Goal: Transaction & Acquisition: Purchase product/service

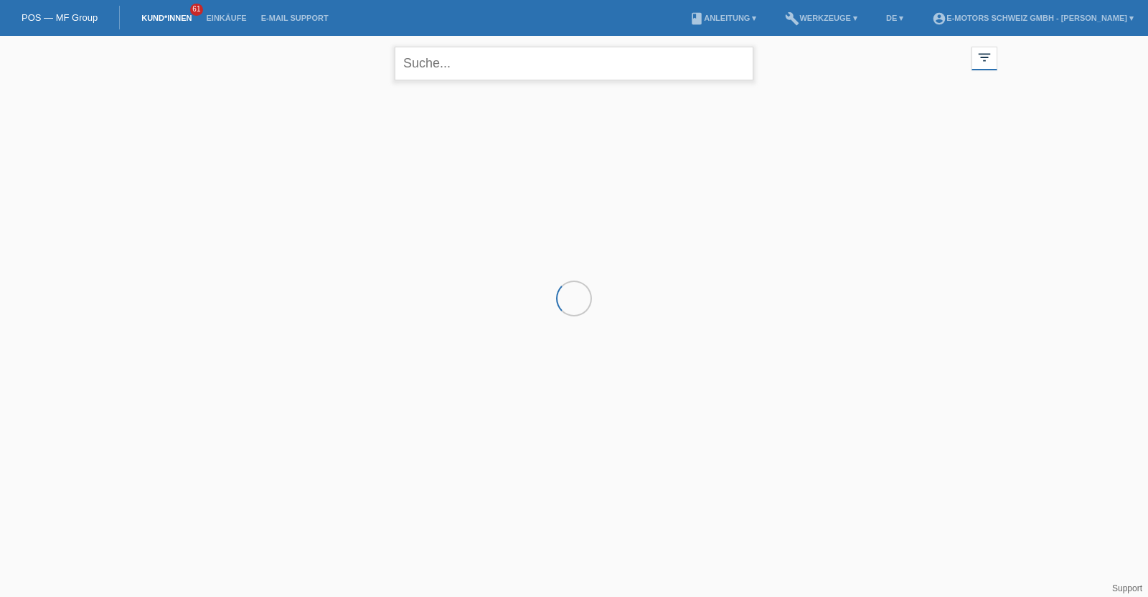
click at [499, 80] on div "close" at bounding box center [574, 62] width 359 height 52
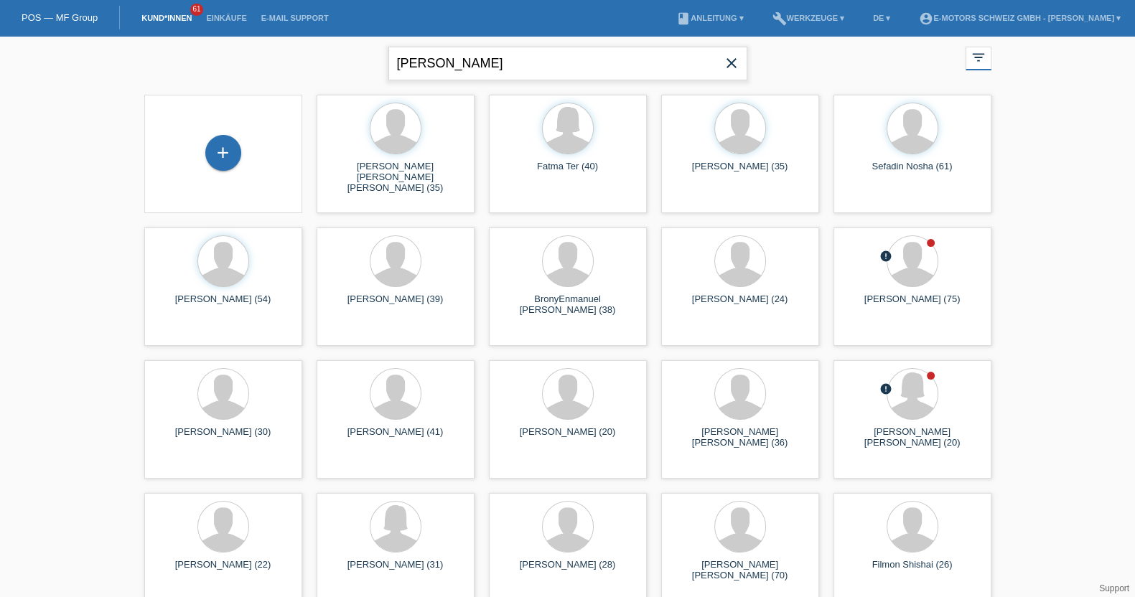
type input "rubio guerra"
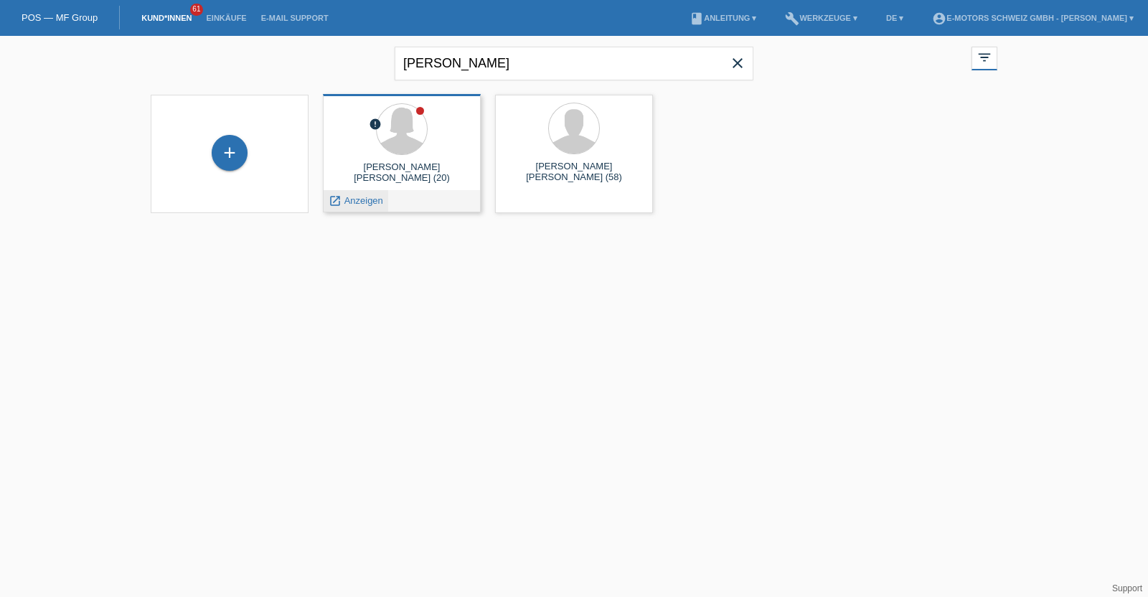
click at [365, 197] on span "Anzeigen" at bounding box center [364, 200] width 39 height 11
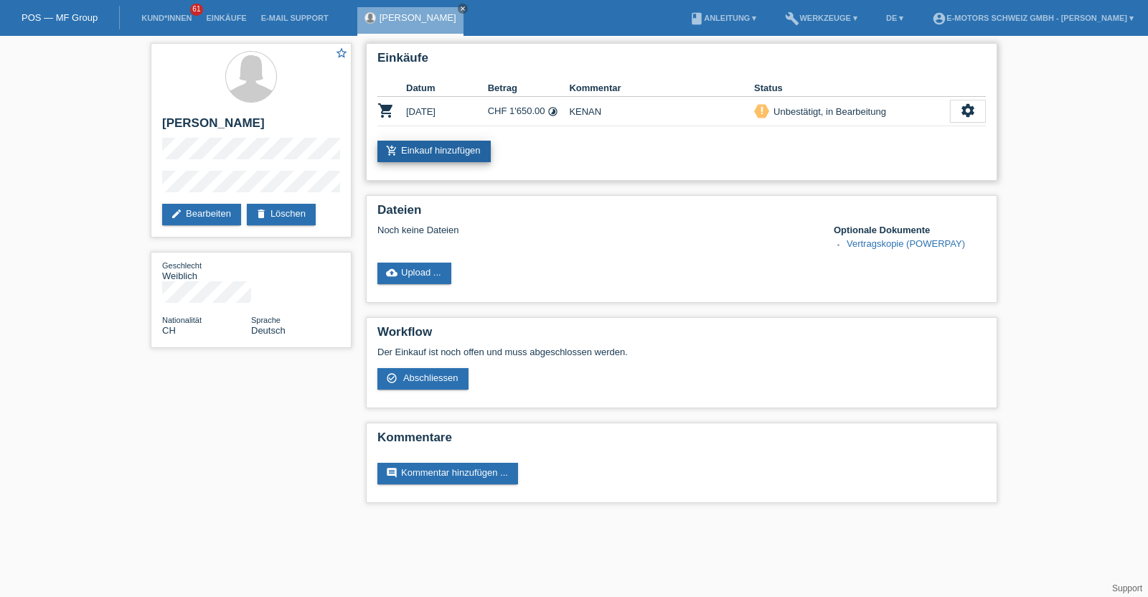
click at [446, 151] on link "add_shopping_cart Einkauf hinzufügen" at bounding box center [434, 152] width 113 height 22
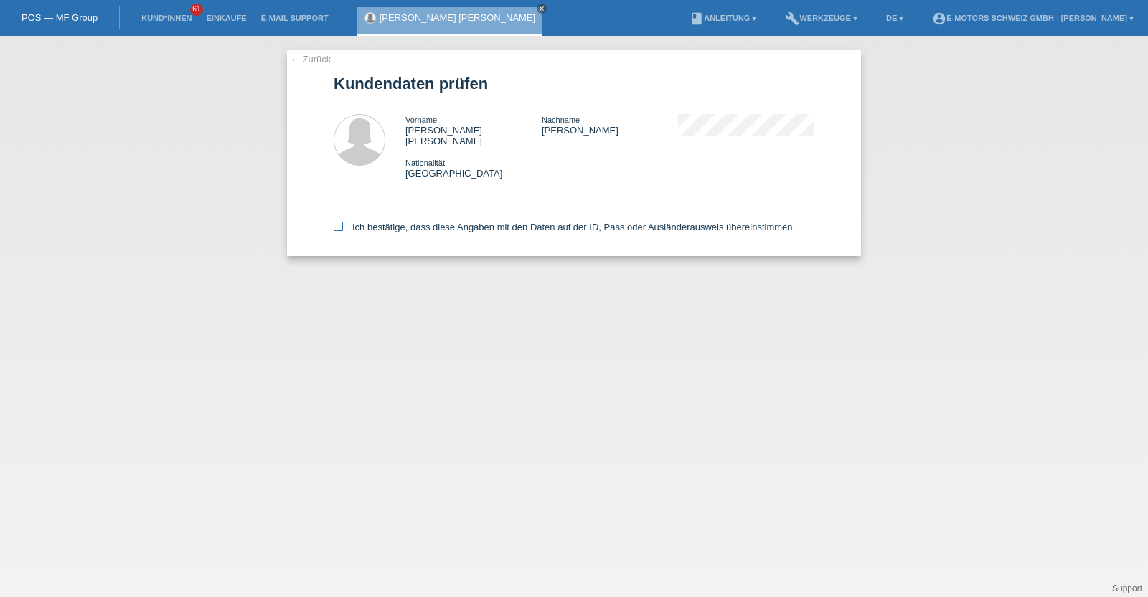
click at [467, 222] on label "Ich bestätige, dass diese Angaben mit den Daten auf der ID, Pass oder Ausländer…" at bounding box center [565, 227] width 462 height 11
click at [343, 222] on input "Ich bestätige, dass diese Angaben mit den Daten auf der ID, Pass oder Ausländer…" at bounding box center [338, 226] width 9 height 9
checkbox input "true"
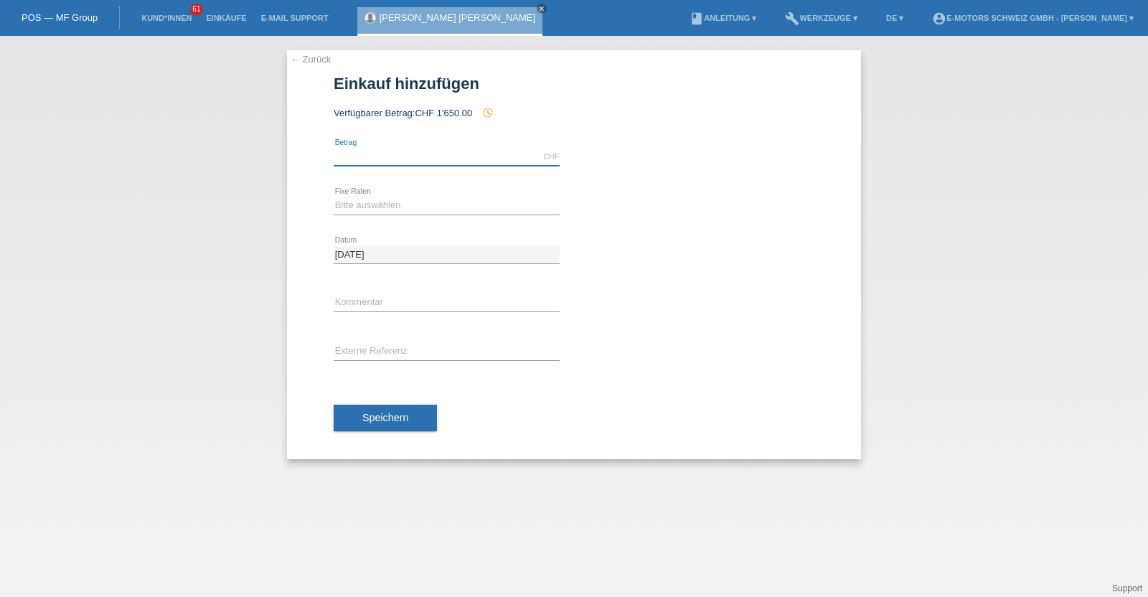
click at [444, 149] on input "text" at bounding box center [447, 157] width 226 height 18
type input "2890.00"
click at [430, 205] on select "Bitte auswählen 12 Raten 24 Raten 36 Raten 48 Raten" at bounding box center [447, 205] width 226 height 17
select select "214"
click at [334, 197] on select "Bitte auswählen 12 Raten 24 Raten 36 Raten 48 Raten" at bounding box center [447, 205] width 226 height 17
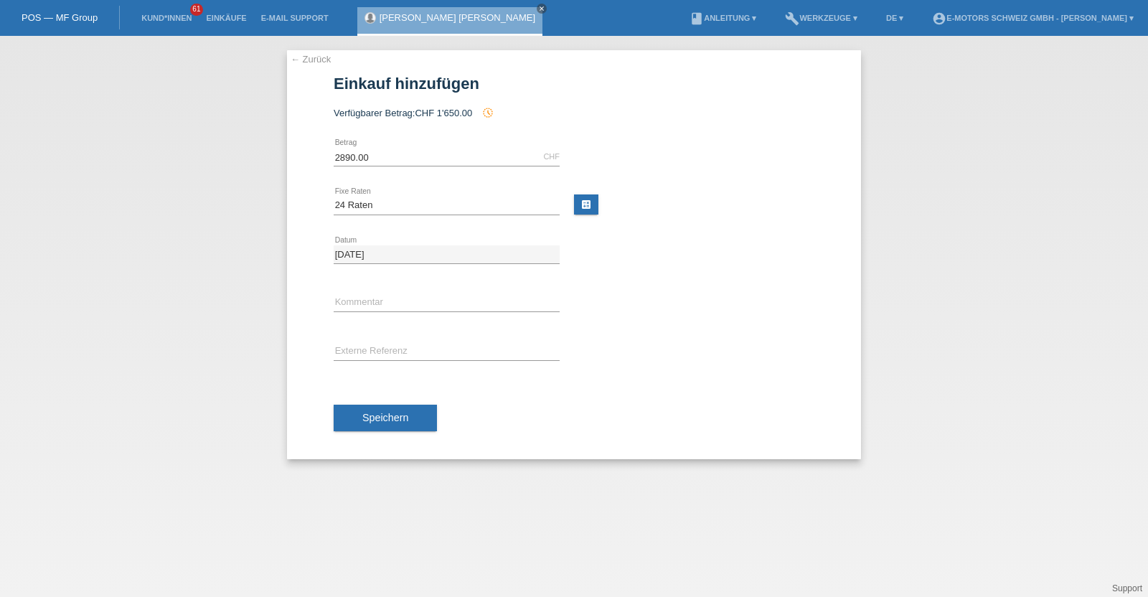
click at [375, 402] on div "Speichern" at bounding box center [574, 418] width 481 height 83
click at [373, 425] on button "Speichern" at bounding box center [385, 418] width 103 height 27
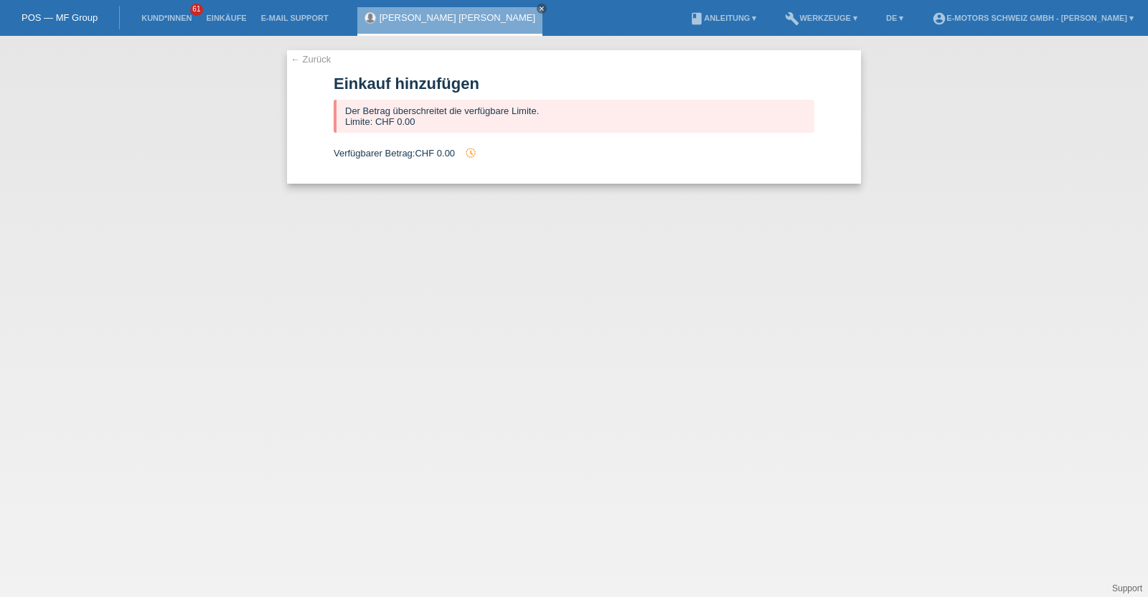
click at [442, 10] on div "Valentina Daniela Rubio Guerra close" at bounding box center [449, 21] width 185 height 29
click at [438, 13] on link "[PERSON_NAME] [PERSON_NAME]" at bounding box center [458, 17] width 156 height 11
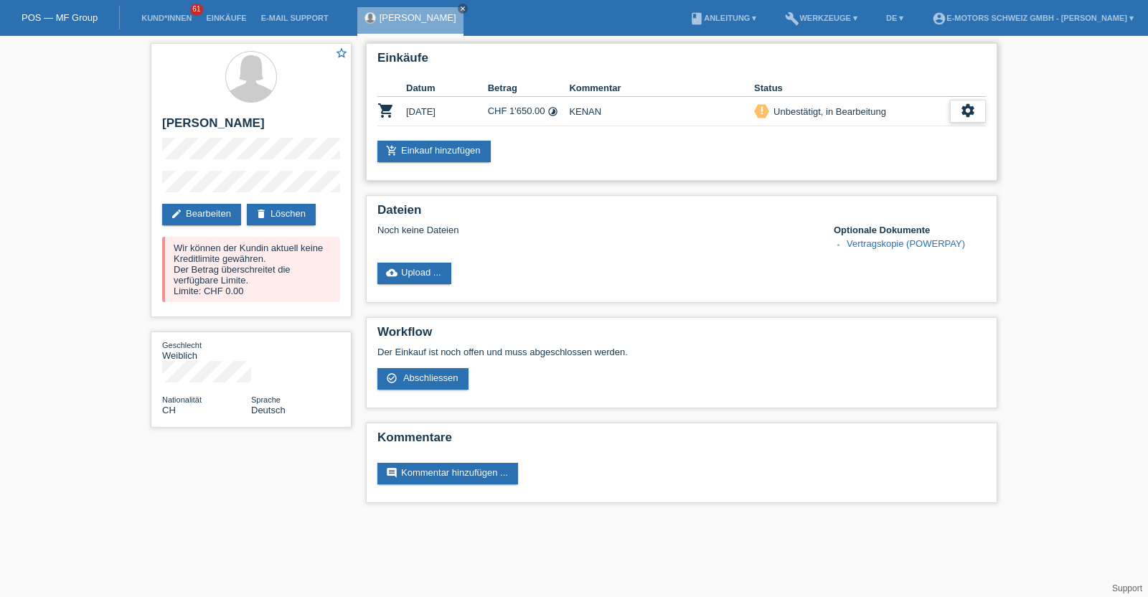
click at [968, 106] on icon "settings" at bounding box center [968, 111] width 16 height 16
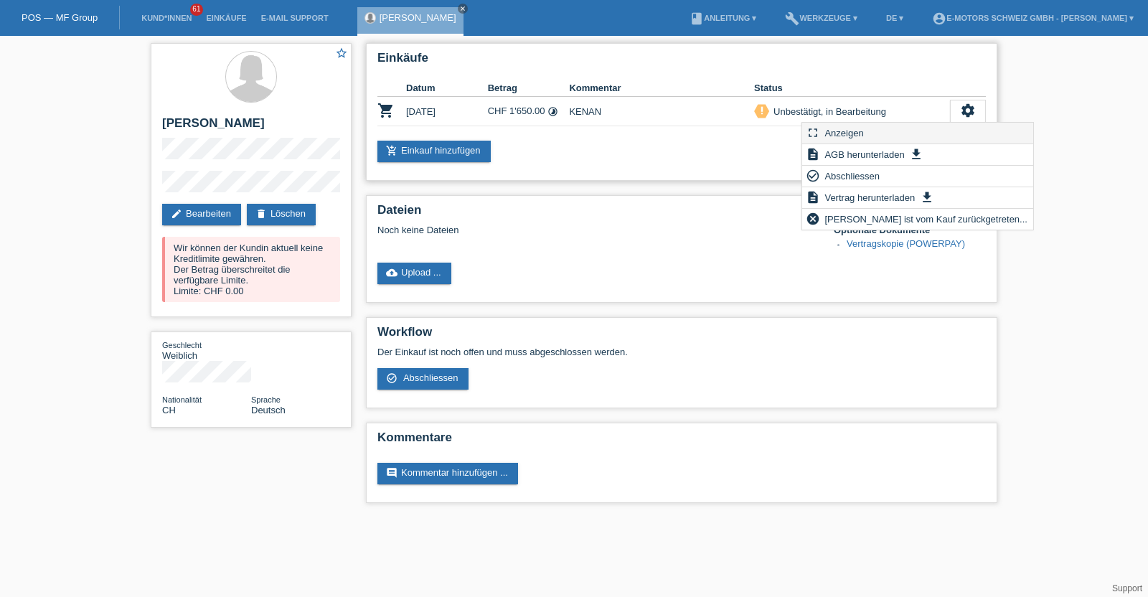
click at [846, 128] on span "Anzeigen" at bounding box center [844, 132] width 43 height 17
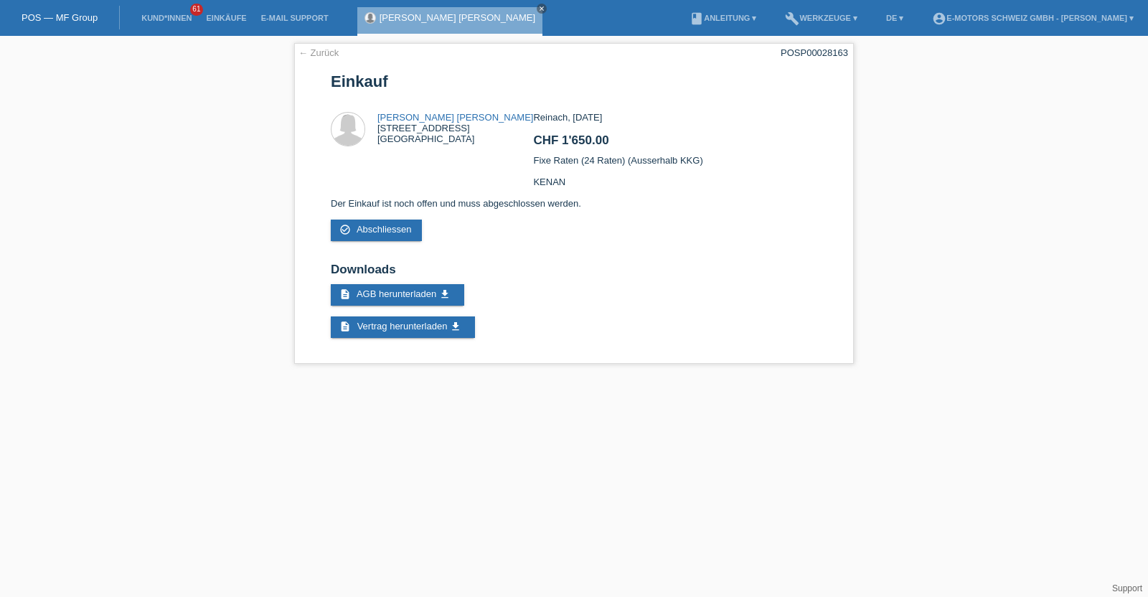
click at [456, 14] on link "[PERSON_NAME] [PERSON_NAME]" at bounding box center [458, 17] width 156 height 11
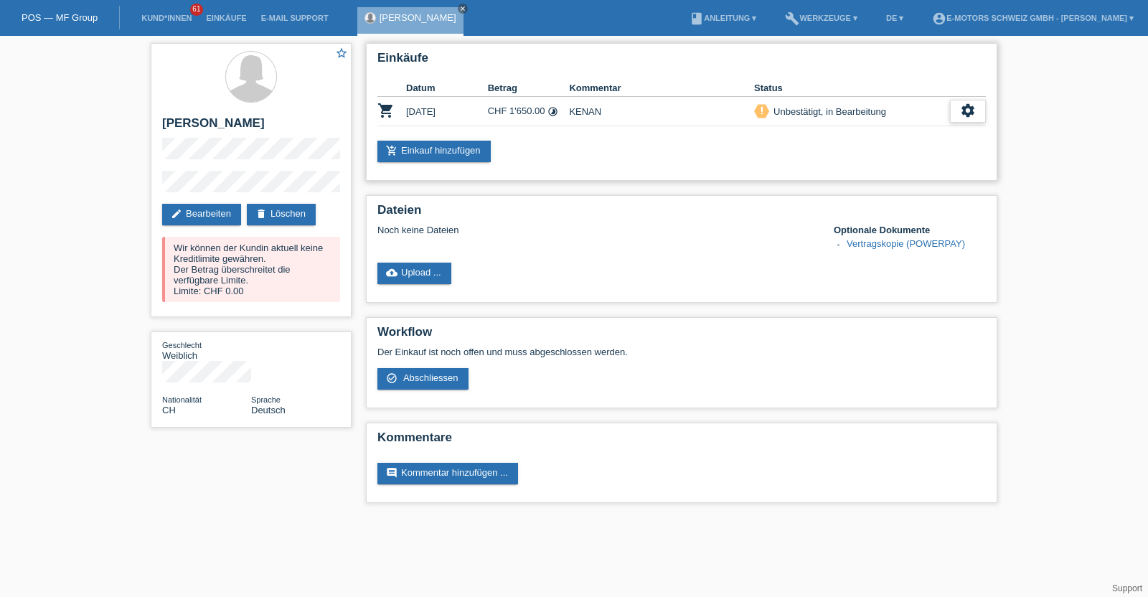
click at [968, 106] on icon "settings" at bounding box center [968, 111] width 16 height 16
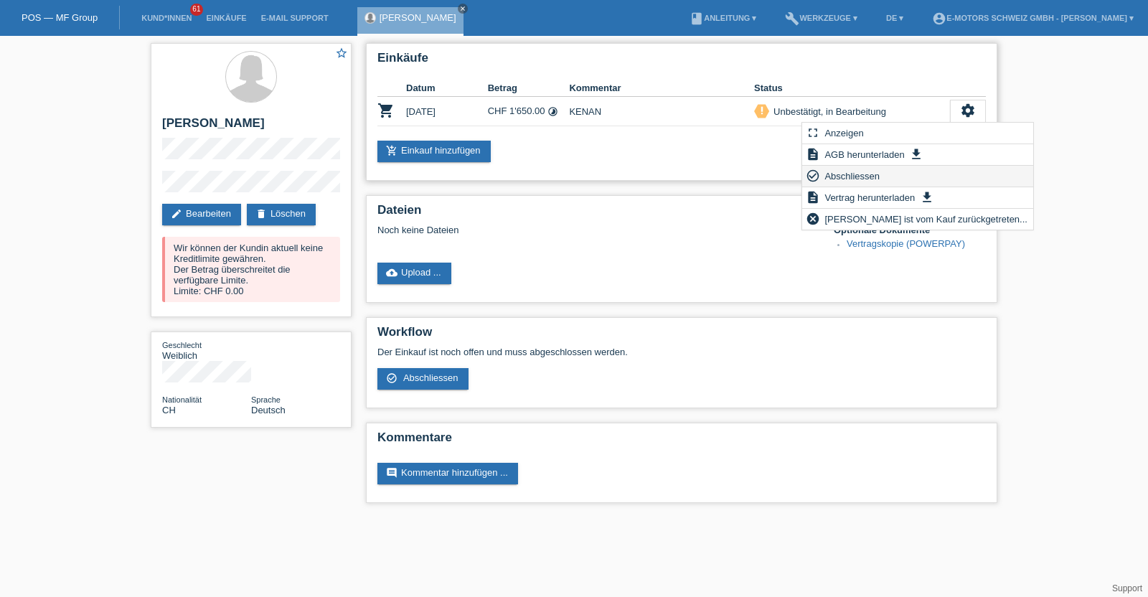
click at [824, 171] on span "Abschliessen" at bounding box center [853, 175] width 60 height 17
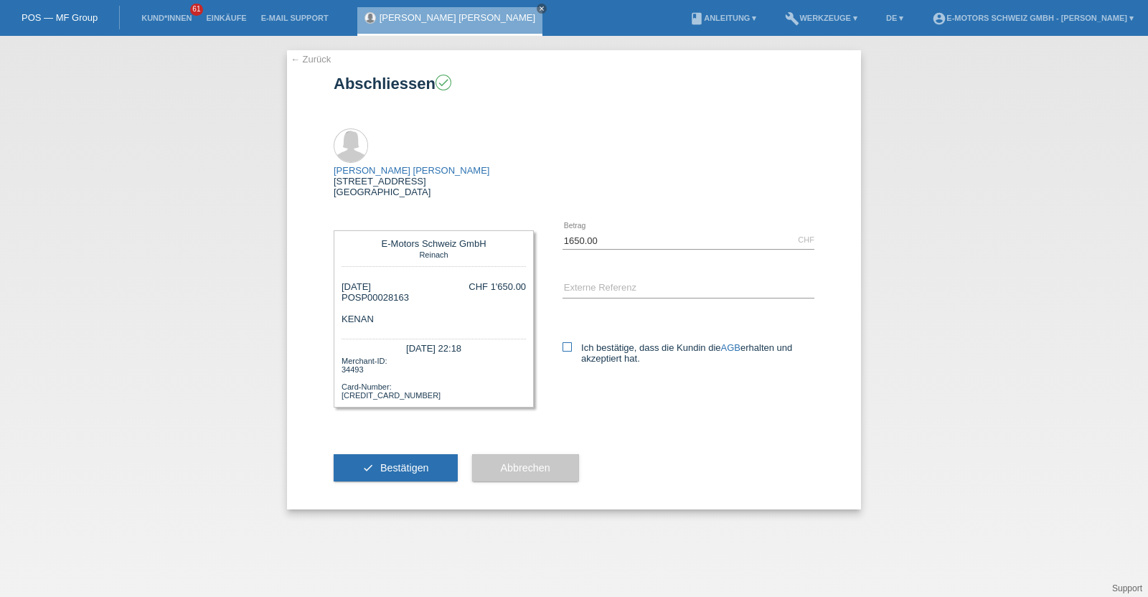
click at [566, 342] on icon at bounding box center [567, 346] width 9 height 9
click at [566, 342] on input "Ich bestätige, dass die Kundin die AGB erhalten und akzeptiert hat." at bounding box center [567, 346] width 9 height 9
checkbox input "true"
click at [380, 462] on span "Bestätigen" at bounding box center [404, 467] width 49 height 11
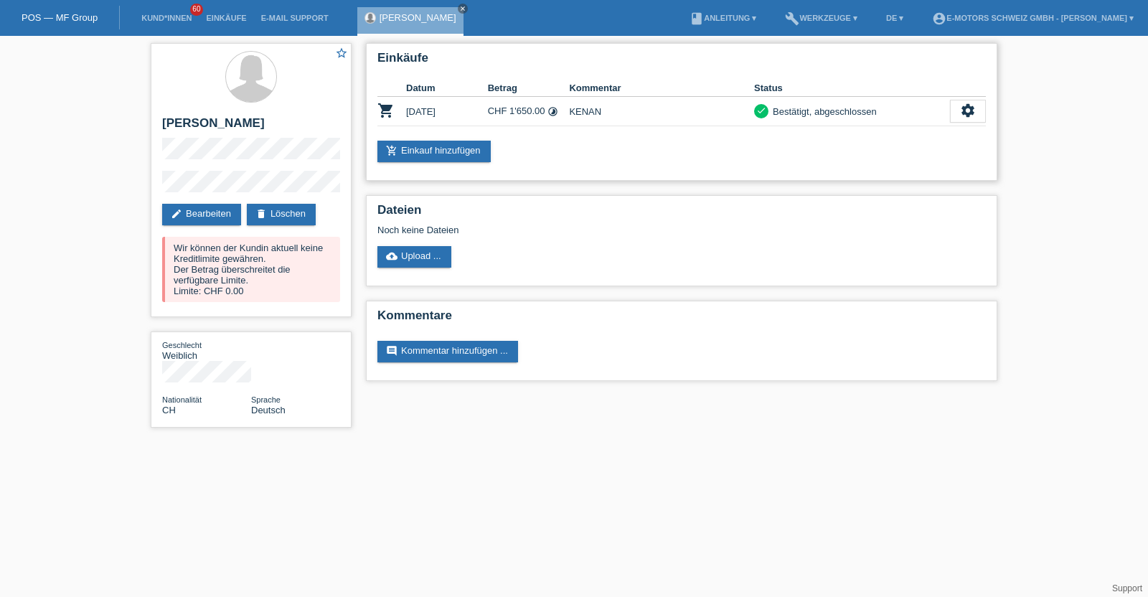
click at [987, 103] on div "Einkäufe Datum Betrag Kommentar Status shopping_cart 30.09.2025 CHF 1'650.00 ti…" at bounding box center [682, 112] width 632 height 138
click at [960, 108] on icon "settings" at bounding box center [968, 111] width 16 height 16
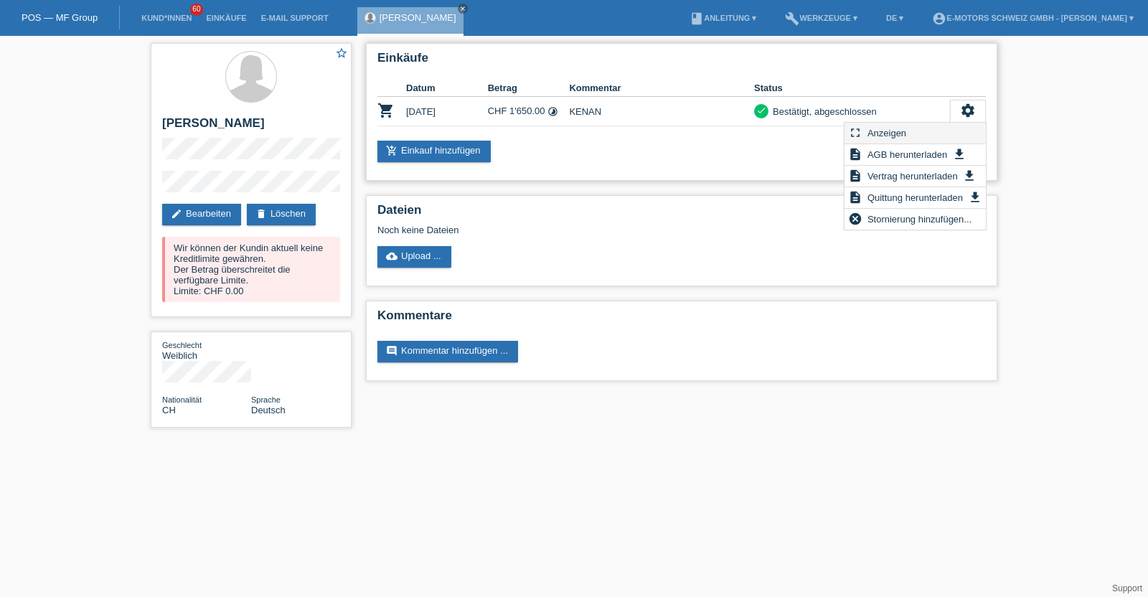
click at [886, 127] on span "Anzeigen" at bounding box center [887, 132] width 43 height 17
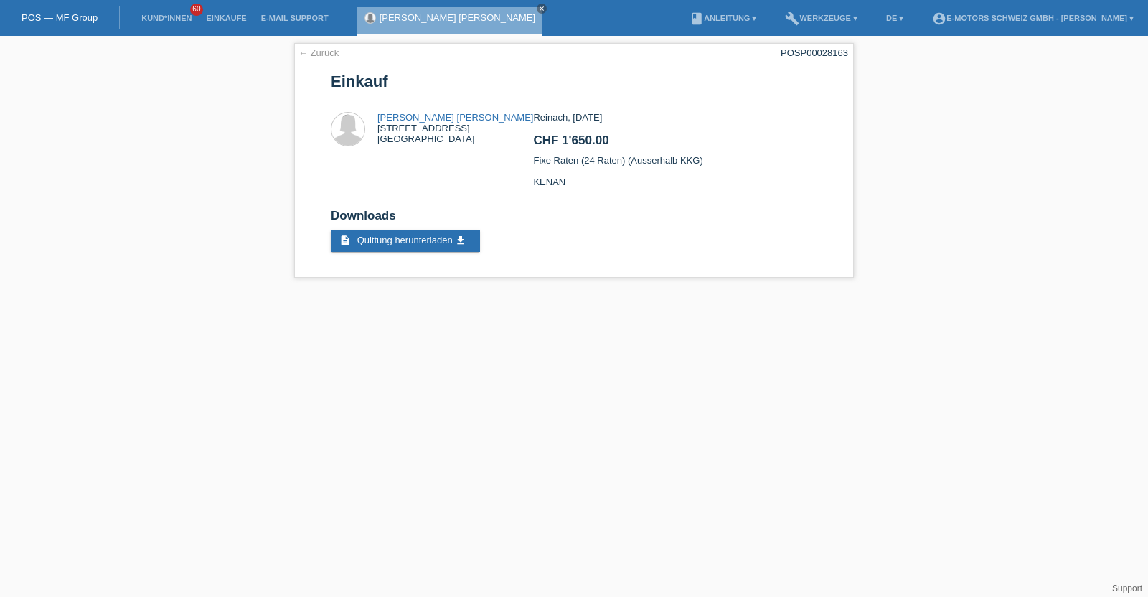
click at [416, 16] on link "[PERSON_NAME] [PERSON_NAME]" at bounding box center [458, 17] width 156 height 11
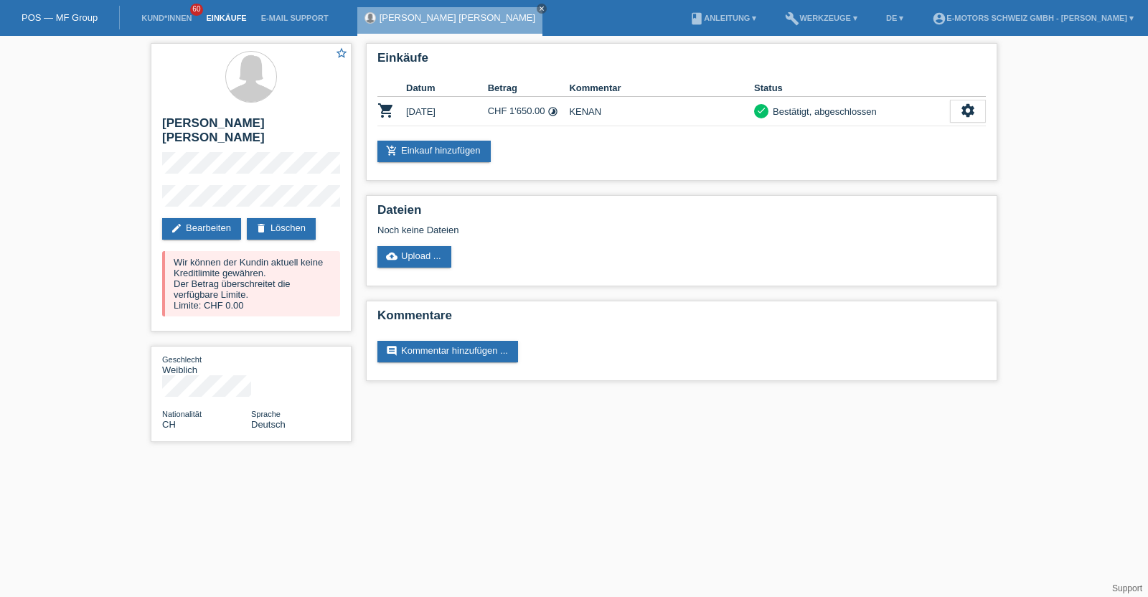
click at [228, 14] on link "Einkäufe" at bounding box center [226, 18] width 55 height 9
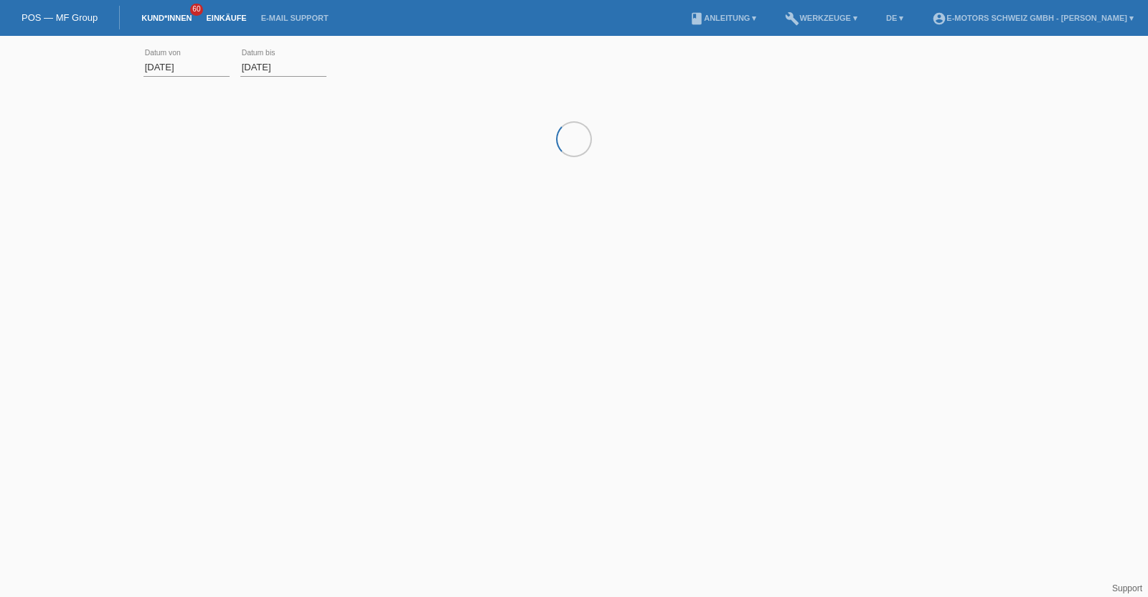
click at [179, 15] on link "Kund*innen" at bounding box center [166, 18] width 65 height 9
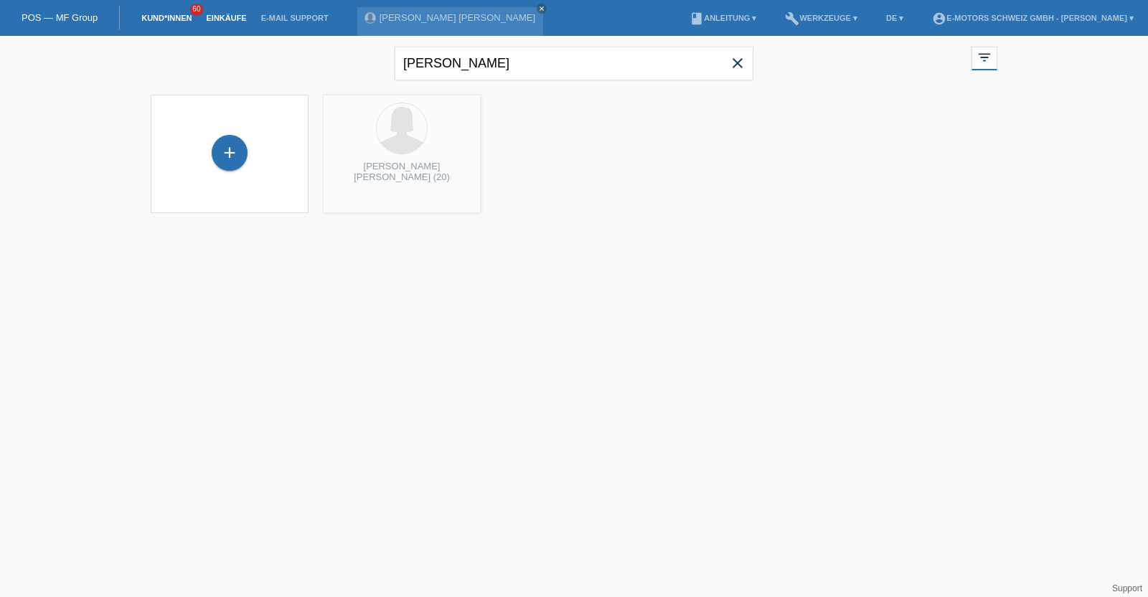
click at [225, 15] on link "Einkäufe" at bounding box center [226, 18] width 55 height 9
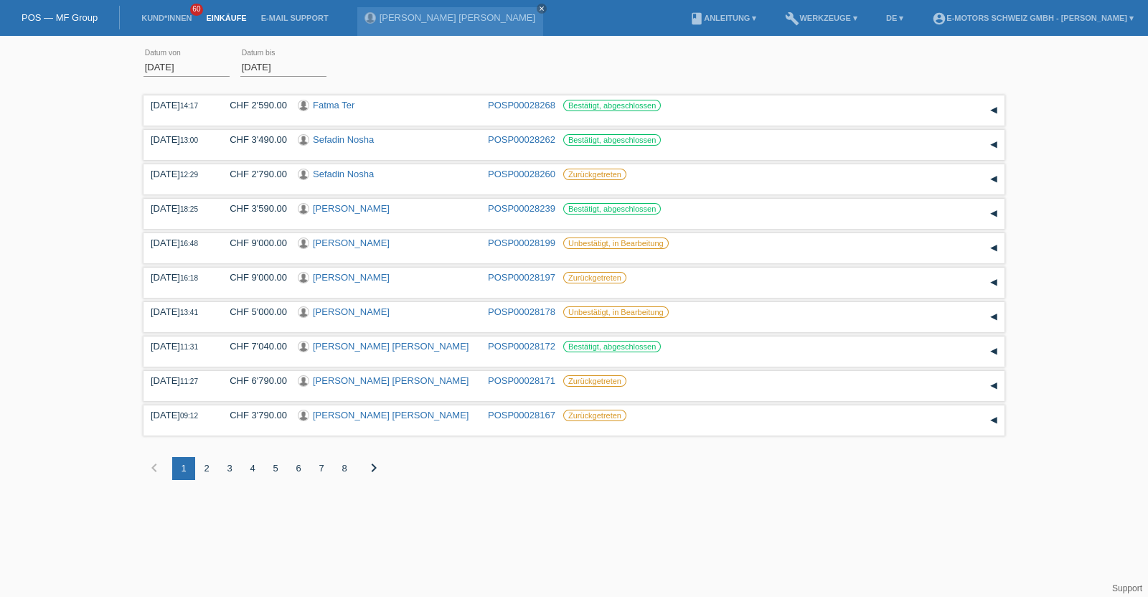
click at [168, 12] on li "Kund*innen 60" at bounding box center [166, 18] width 65 height 37
click at [172, 12] on li "Kund*innen 60" at bounding box center [166, 18] width 65 height 37
click at [171, 15] on link "Kund*innen" at bounding box center [166, 18] width 65 height 9
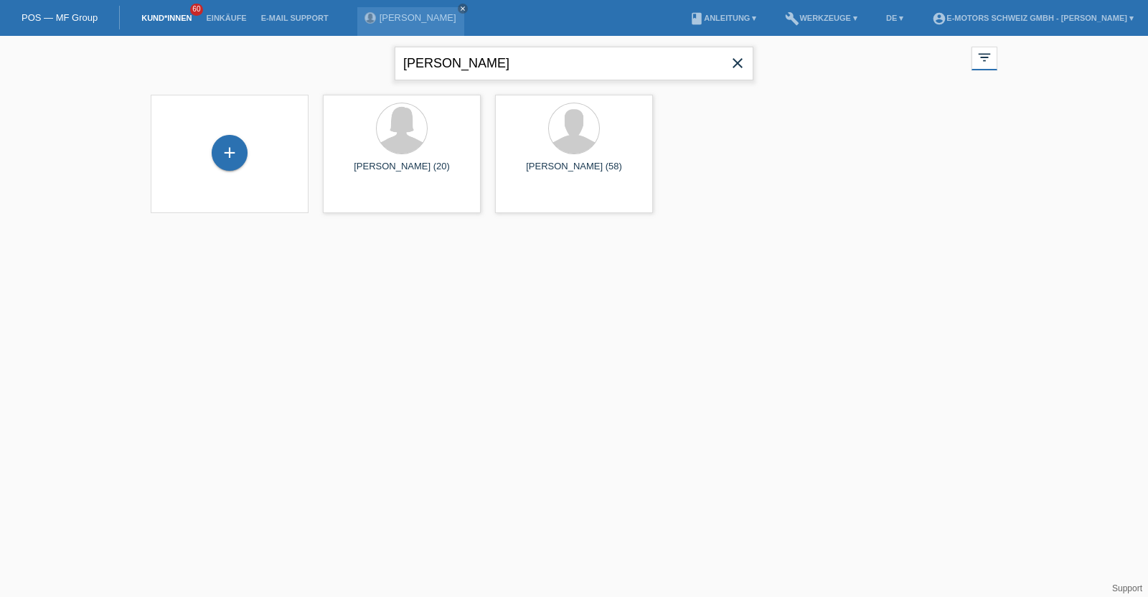
click at [463, 61] on input "[PERSON_NAME]" at bounding box center [574, 64] width 359 height 34
type input "rubio"
click at [599, 231] on html "POS — MF Group Kund*innen 60 Einkäufe E-Mail Support Valentina Daniela Rubio Gu…" at bounding box center [574, 115] width 1148 height 231
click at [514, 200] on link "launch Anzeigen" at bounding box center [528, 200] width 55 height 11
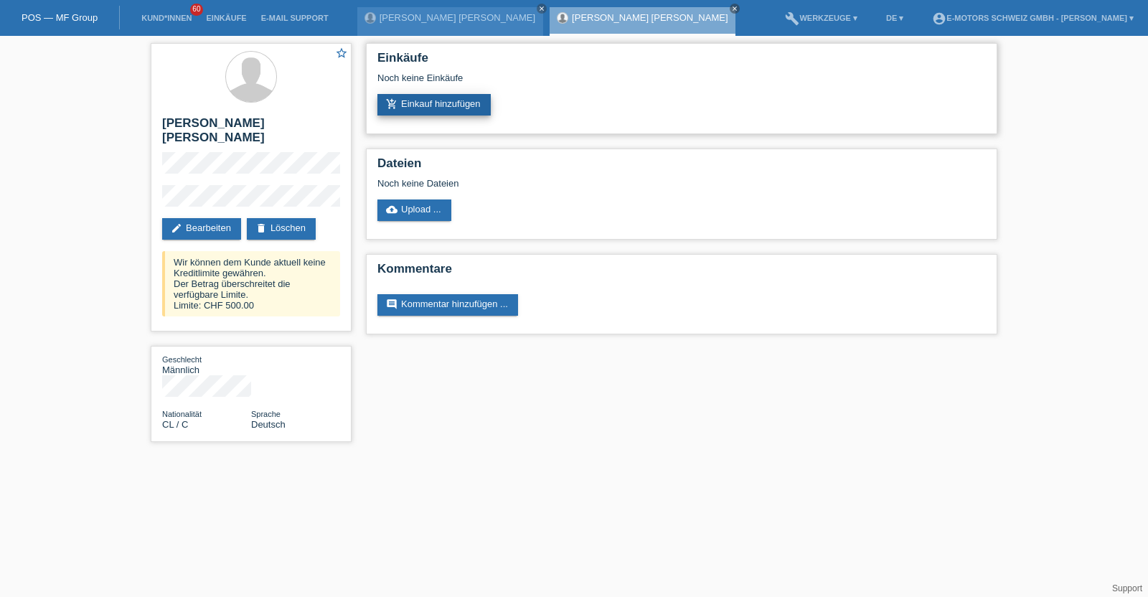
click at [442, 97] on link "add_shopping_cart Einkauf hinzufügen" at bounding box center [434, 105] width 113 height 22
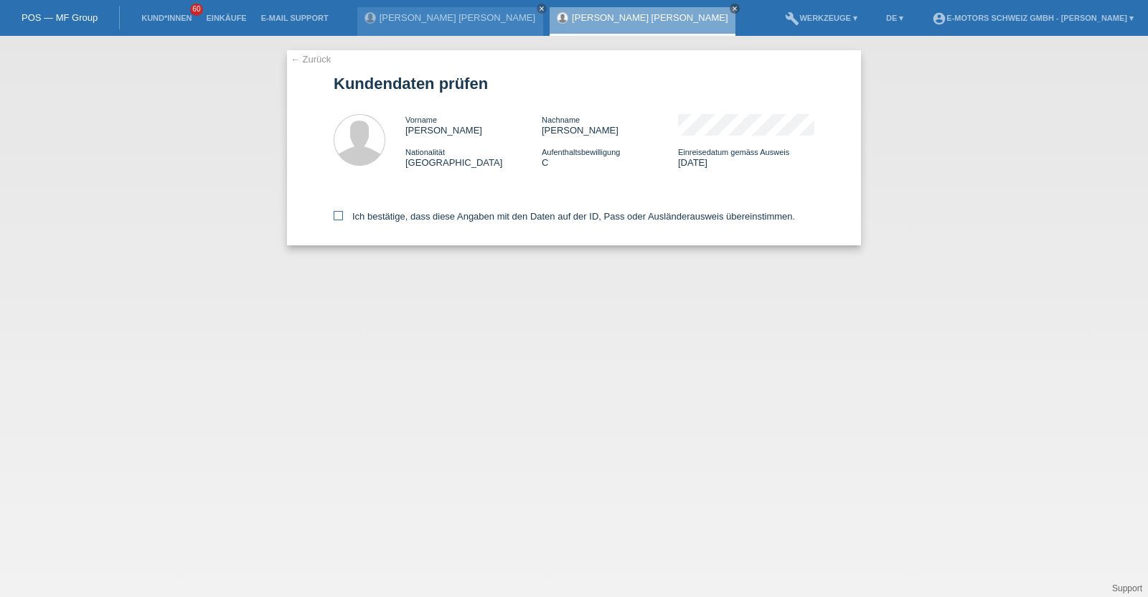
click at [499, 217] on label "Ich bestätige, dass diese Angaben mit den Daten auf der ID, Pass oder Ausländer…" at bounding box center [565, 216] width 462 height 11
click at [343, 217] on input "Ich bestätige, dass diese Angaben mit den Daten auf der ID, Pass oder Ausländer…" at bounding box center [338, 215] width 9 height 9
checkbox input "true"
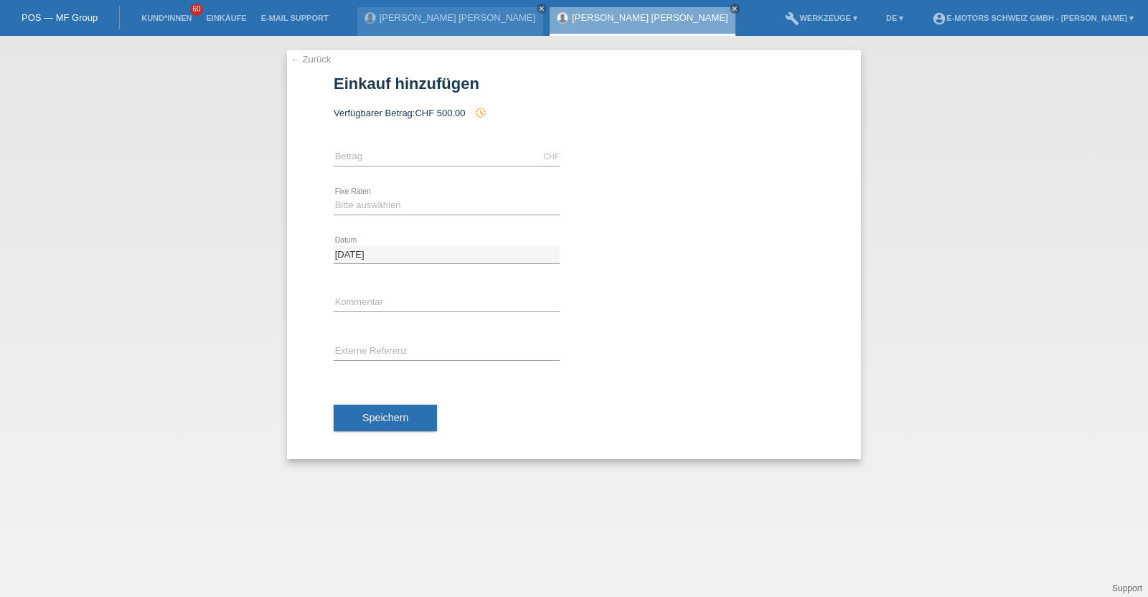
click at [441, 146] on div "CHF error [GEOGRAPHIC_DATA]" at bounding box center [447, 157] width 226 height 49
click at [431, 159] on input "text" at bounding box center [447, 157] width 226 height 18
type input "6"
type input "500.00"
click at [382, 201] on select "Bitte auswählen 12 Raten 24 Raten 36 Raten 48 Raten" at bounding box center [447, 205] width 226 height 17
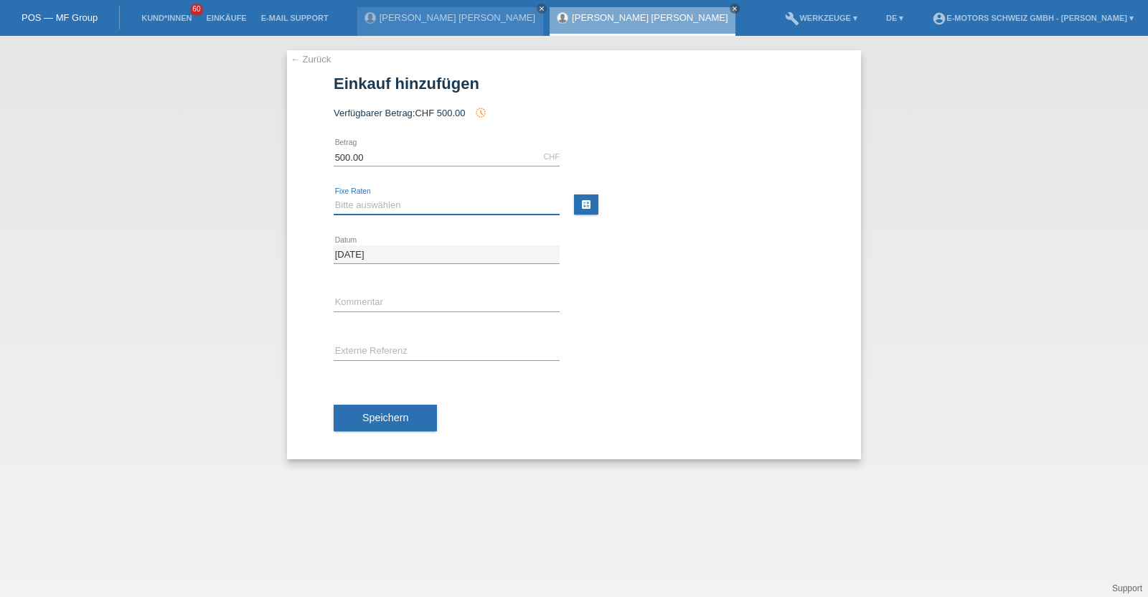
select select "214"
click at [334, 197] on select "Bitte auswählen 12 Raten 24 Raten 36 Raten 48 Raten" at bounding box center [447, 205] width 226 height 17
click at [375, 310] on input "text" at bounding box center [447, 303] width 226 height 18
type input "KENAN"
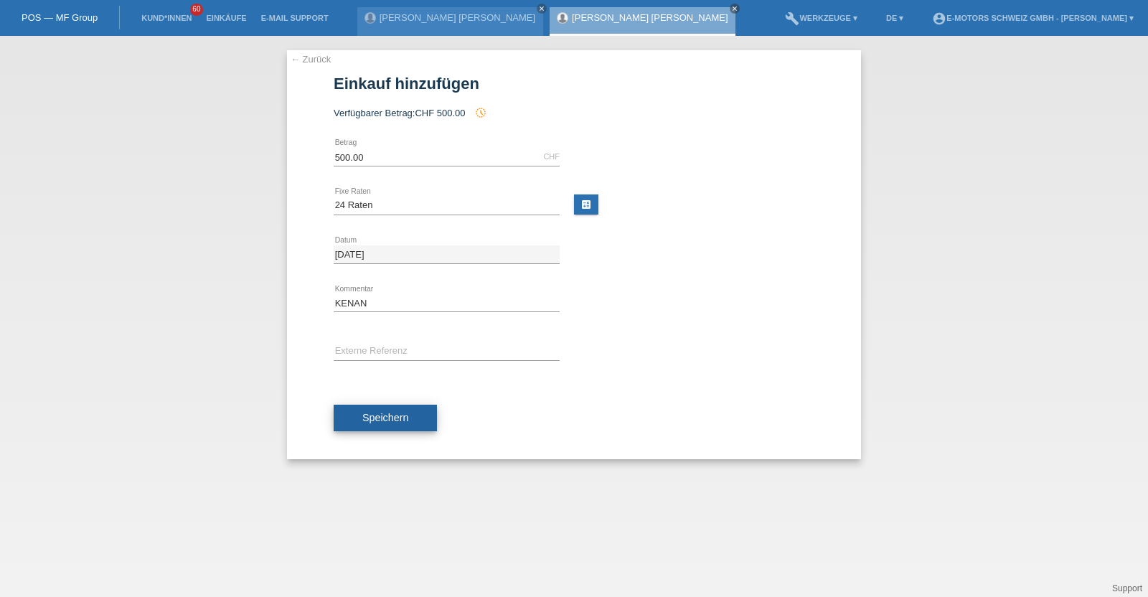
click at [392, 418] on span "Speichern" at bounding box center [385, 417] width 46 height 11
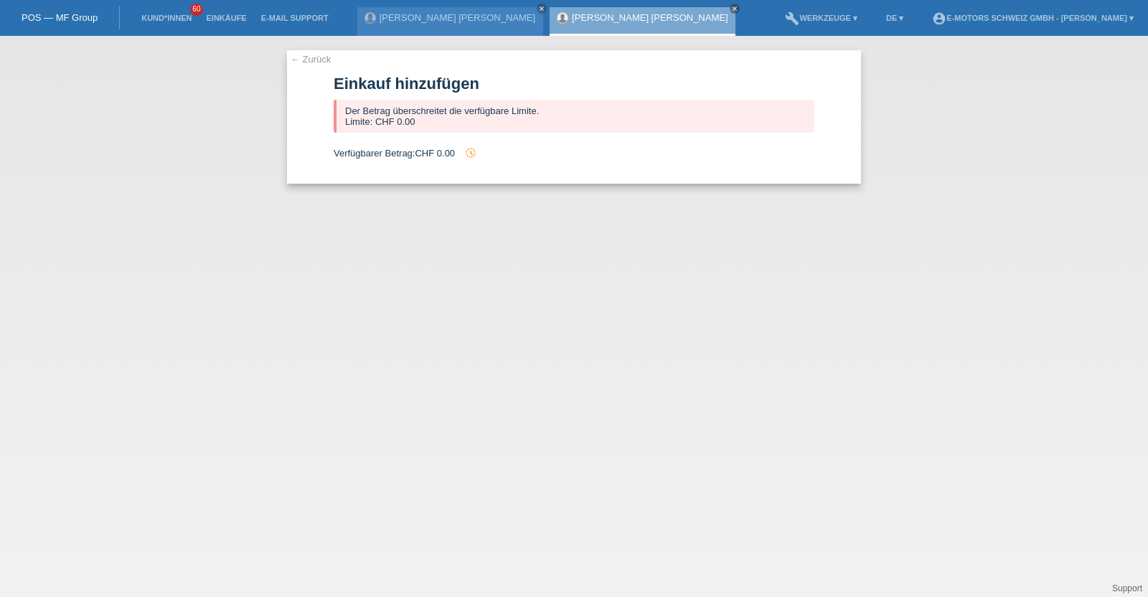
click at [601, 14] on link "[PERSON_NAME] [PERSON_NAME]" at bounding box center [650, 17] width 156 height 11
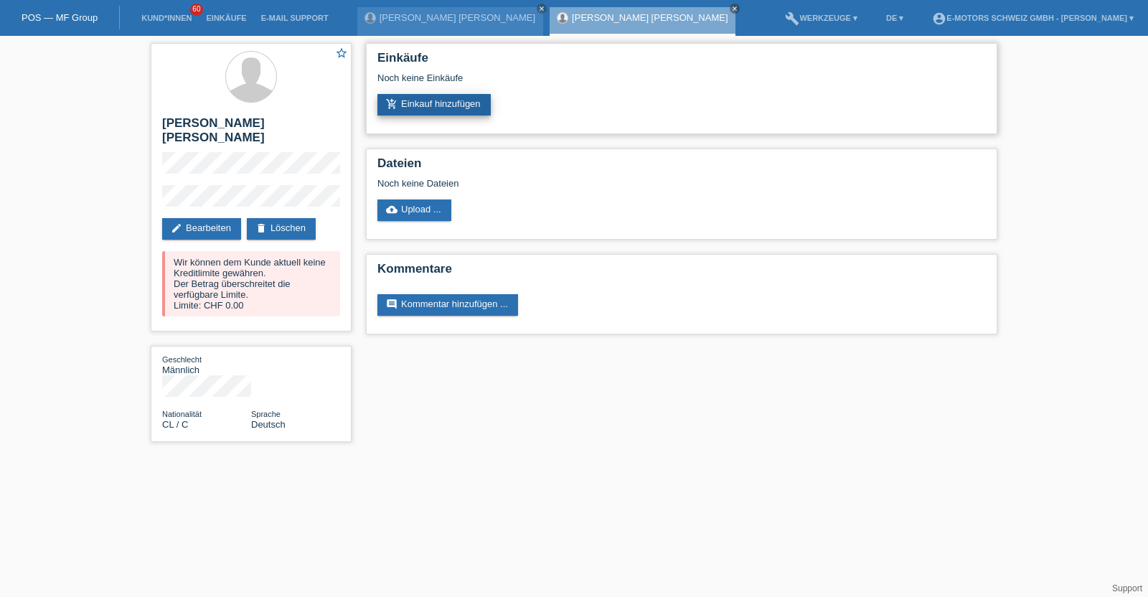
click at [454, 111] on link "add_shopping_cart Einkauf hinzufügen" at bounding box center [434, 105] width 113 height 22
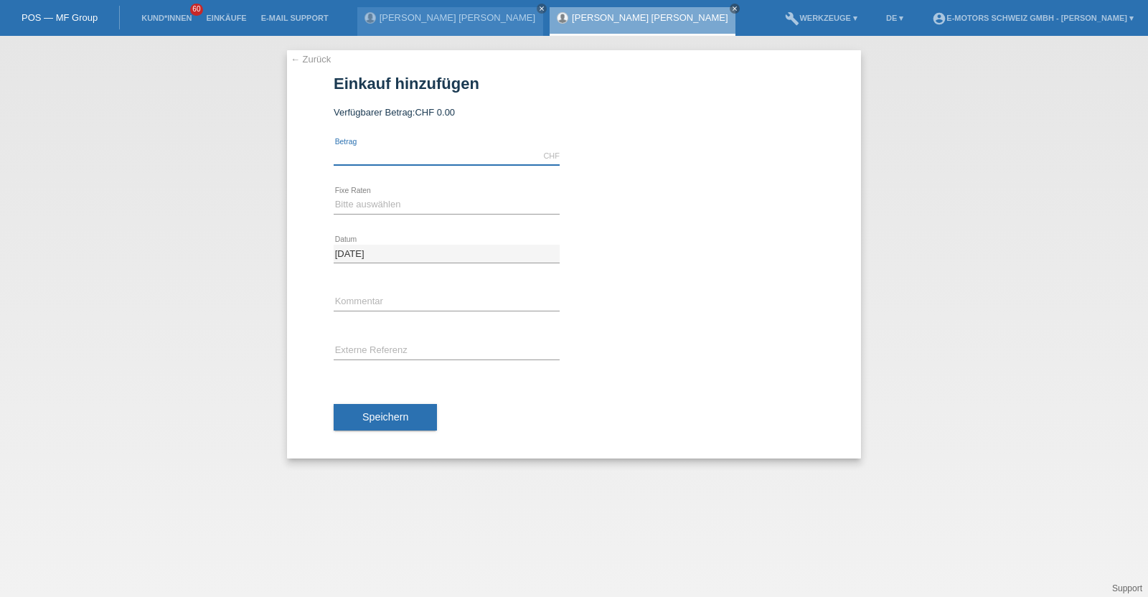
click at [408, 152] on input "text" at bounding box center [447, 156] width 226 height 18
type input "500.00"
click at [377, 204] on select "Bitte auswählen 12 Raten 24 Raten 36 Raten 48 Raten" at bounding box center [447, 204] width 226 height 17
select select "214"
click at [334, 196] on select "Bitte auswählen 12 Raten 24 Raten 36 Raten 48 Raten" at bounding box center [447, 204] width 226 height 17
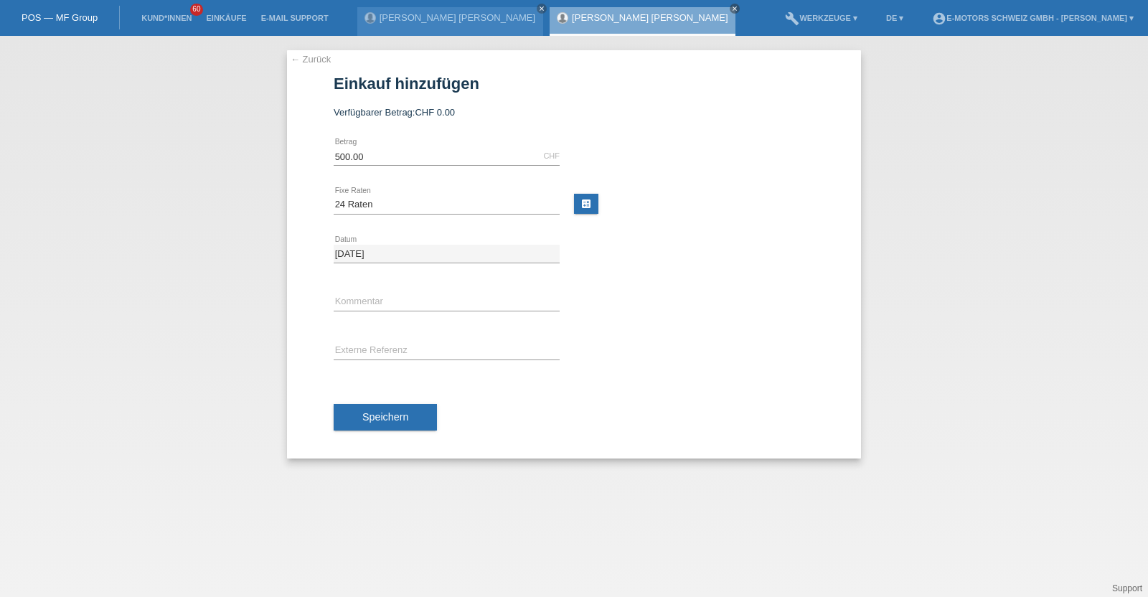
click at [377, 286] on div "error Kommentar" at bounding box center [447, 302] width 226 height 49
click at [379, 297] on input "text" at bounding box center [447, 303] width 226 height 18
type input "KENAN"
click at [384, 411] on span "Speichern" at bounding box center [385, 416] width 46 height 11
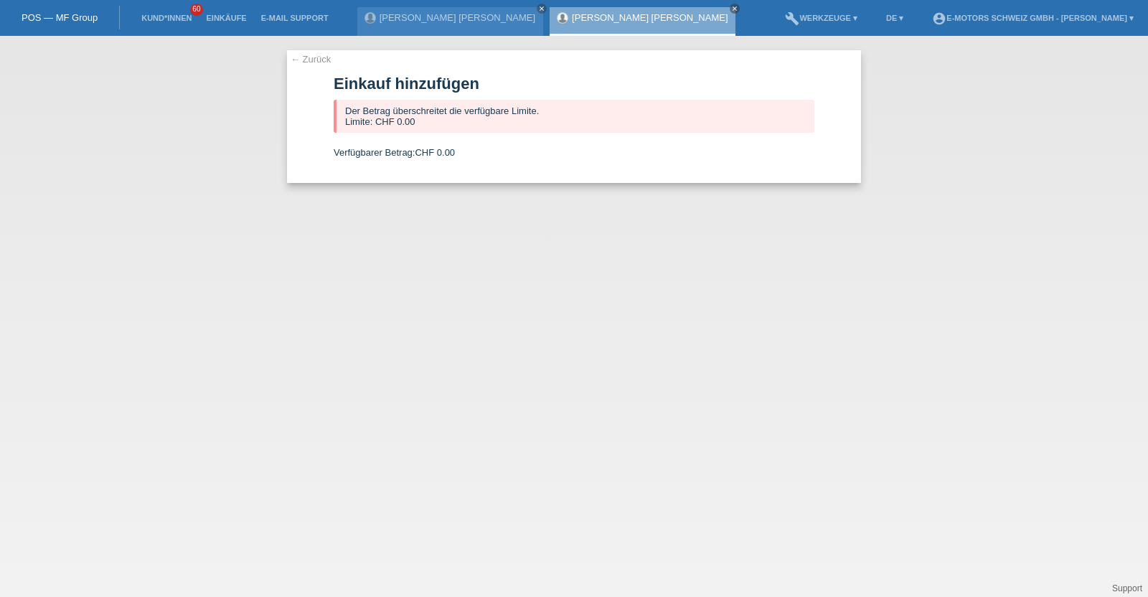
click at [572, 17] on link "[PERSON_NAME] [PERSON_NAME]" at bounding box center [650, 17] width 156 height 11
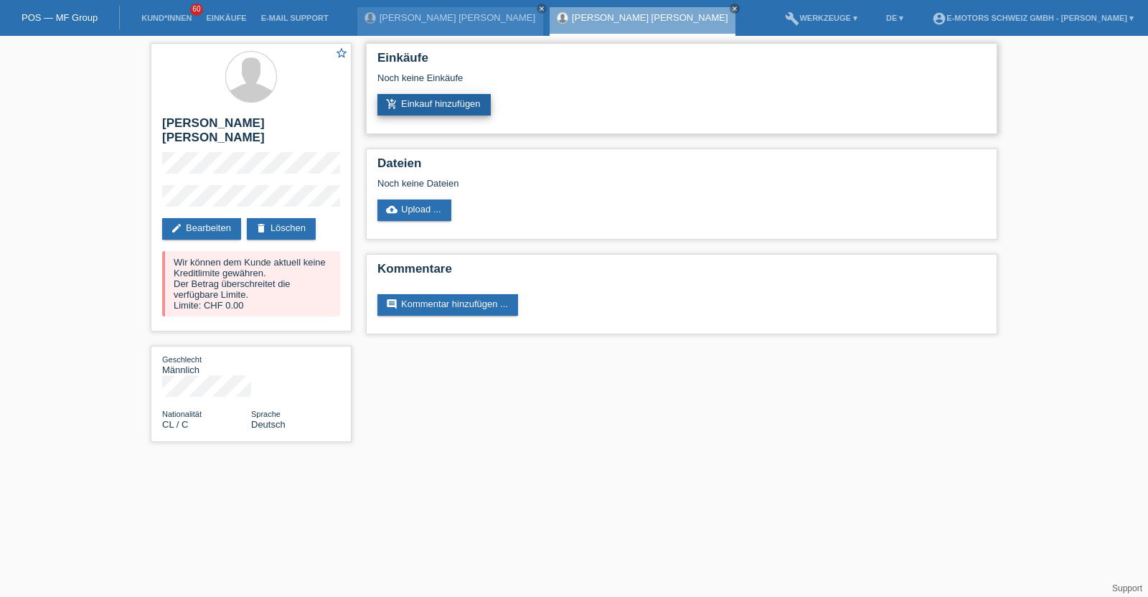
click at [423, 106] on link "add_shopping_cart Einkauf hinzufügen" at bounding box center [434, 105] width 113 height 22
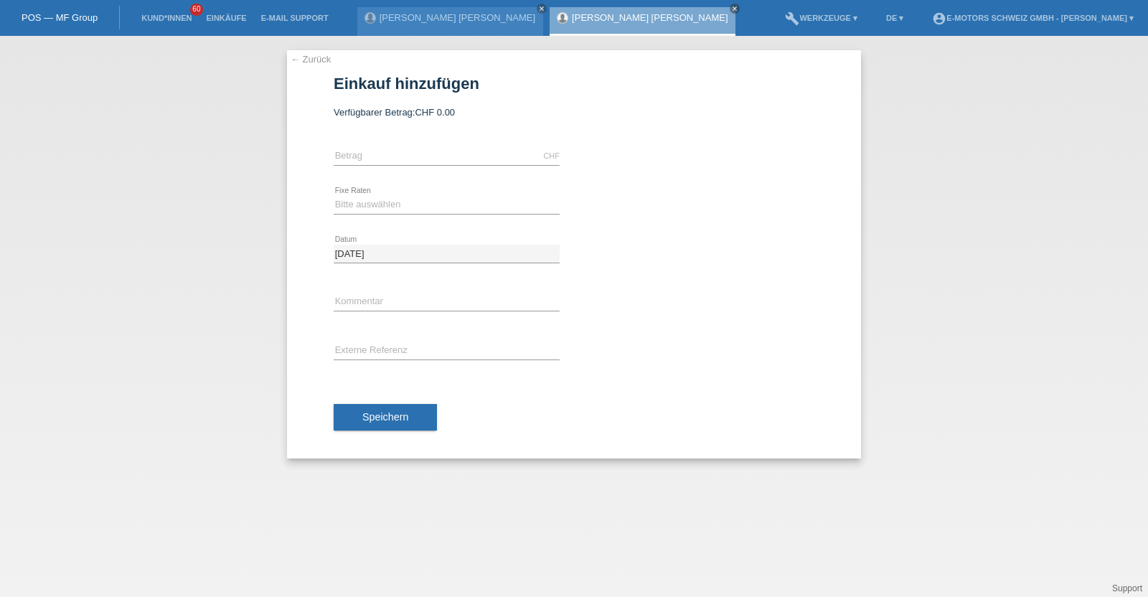
click at [398, 146] on div "CHF error [GEOGRAPHIC_DATA]" at bounding box center [447, 156] width 226 height 49
click at [398, 156] on input "text" at bounding box center [447, 156] width 226 height 18
type input "500.00"
click at [378, 199] on select "Bitte auswählen 12 Raten 24 Raten 36 Raten 48 Raten" at bounding box center [447, 204] width 226 height 17
select select "214"
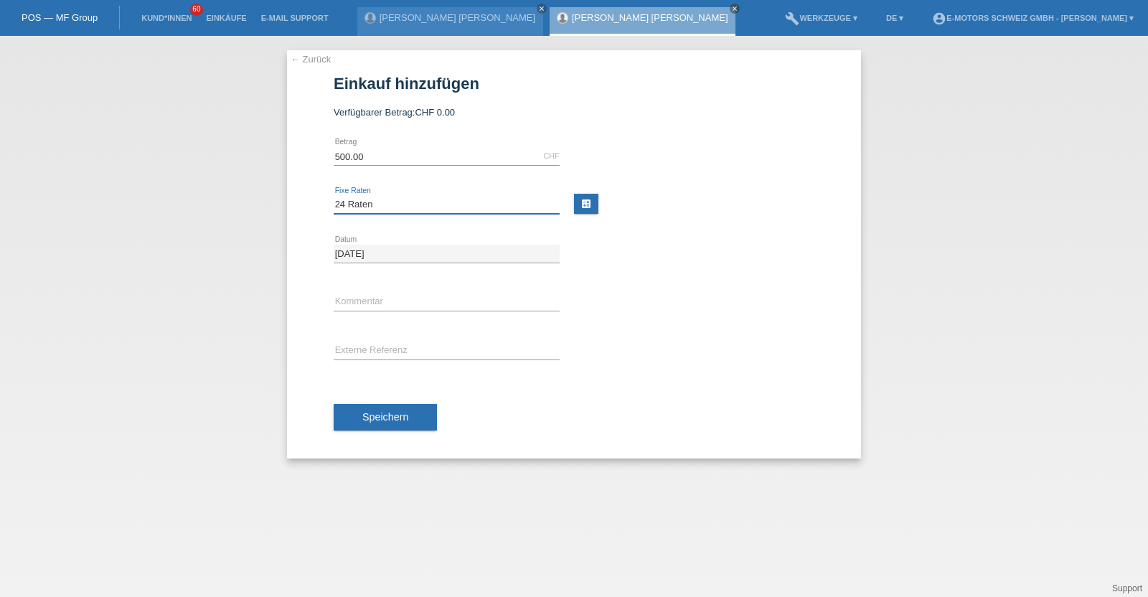
click at [334, 196] on select "Bitte auswählen 12 Raten 24 Raten 36 Raten 48 Raten" at bounding box center [447, 204] width 226 height 17
click at [368, 302] on input "text" at bounding box center [447, 303] width 226 height 18
type input "KENAN"
click at [388, 413] on span "Speichern" at bounding box center [385, 416] width 46 height 11
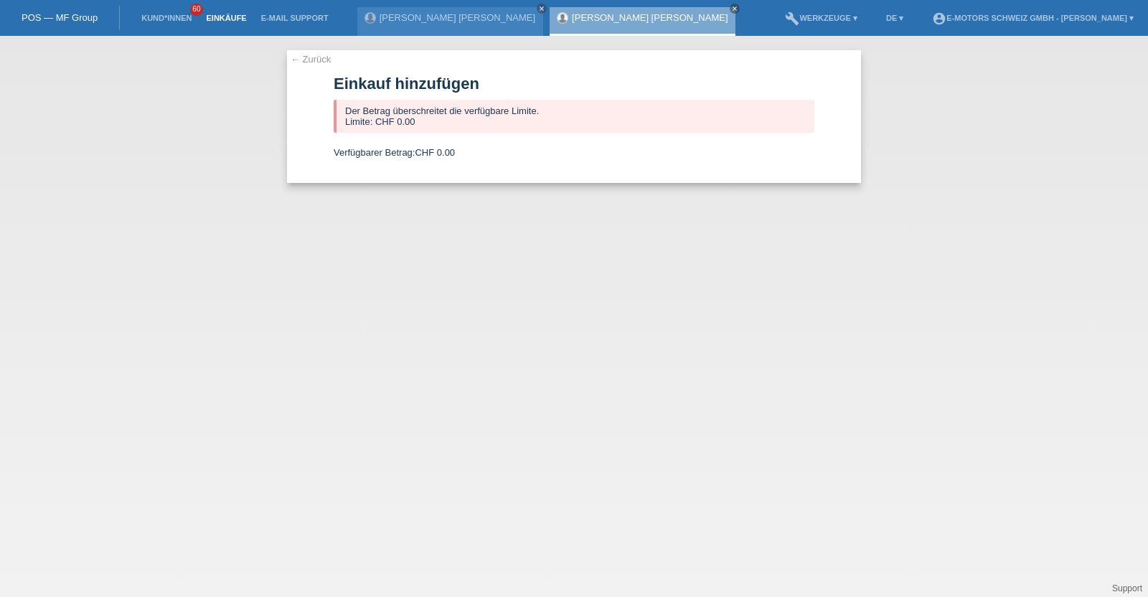
click at [218, 16] on link "Einkäufe" at bounding box center [226, 18] width 55 height 9
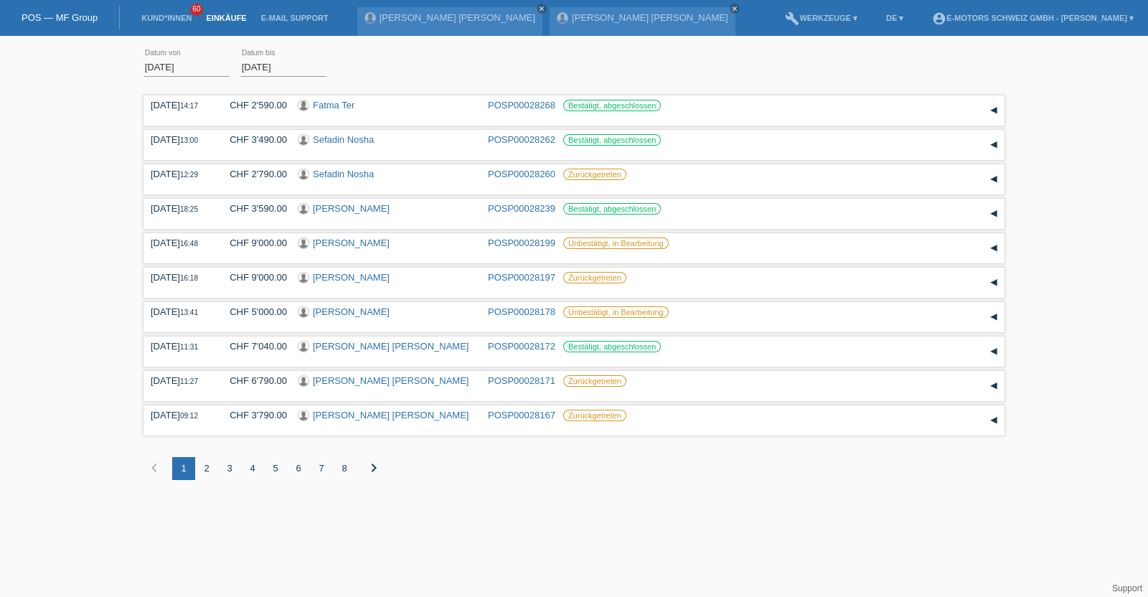
click at [205, 471] on div "2" at bounding box center [206, 468] width 23 height 23
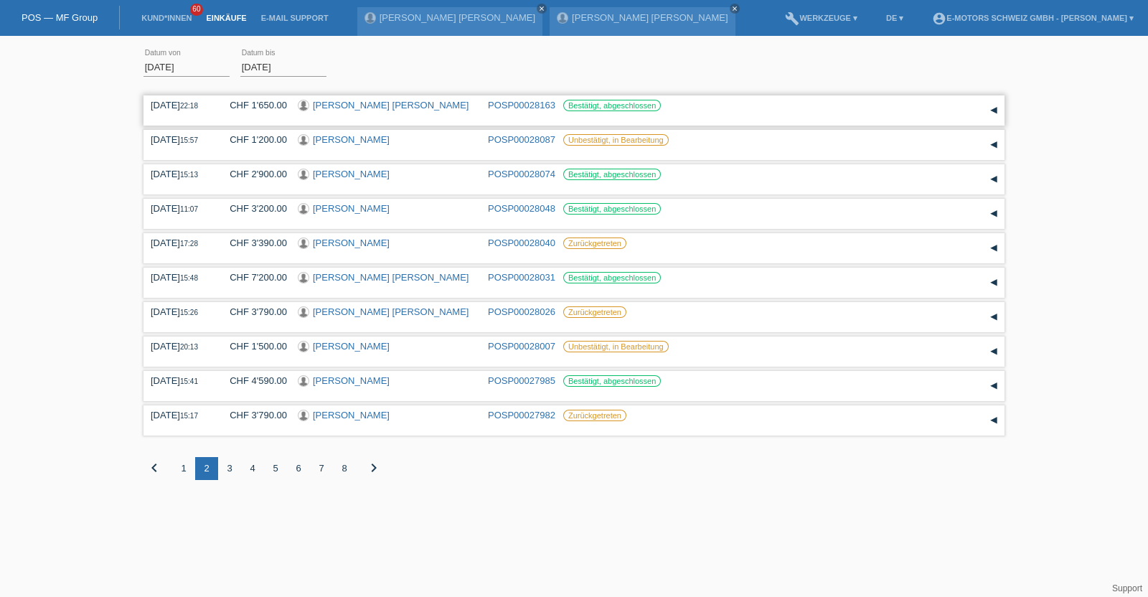
click at [395, 106] on link "[PERSON_NAME] [PERSON_NAME]" at bounding box center [391, 105] width 156 height 11
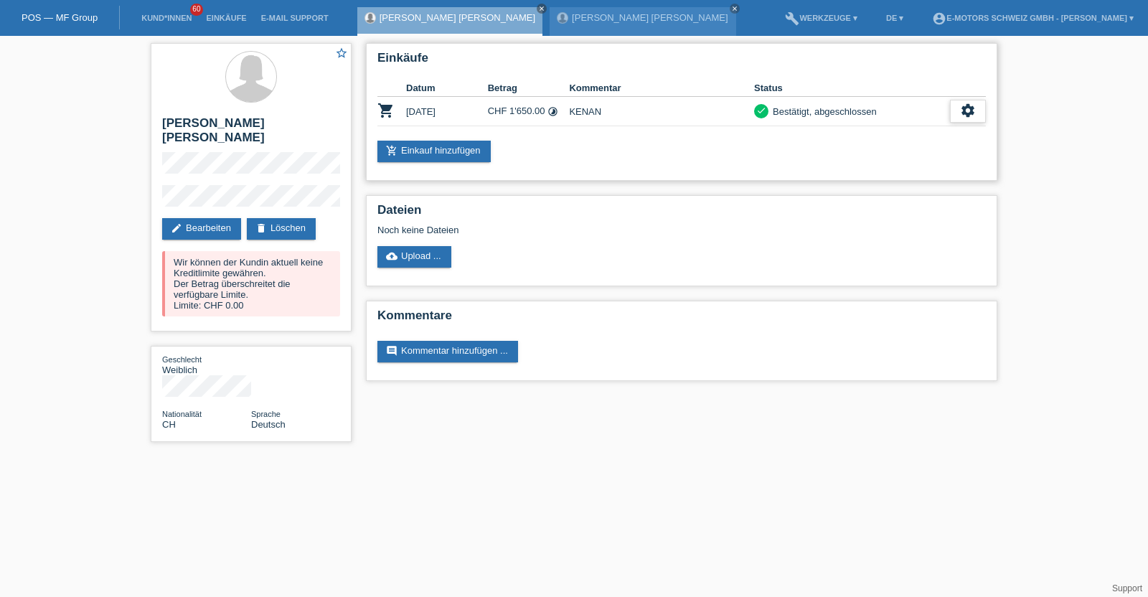
click at [980, 114] on div "settings" at bounding box center [968, 111] width 36 height 23
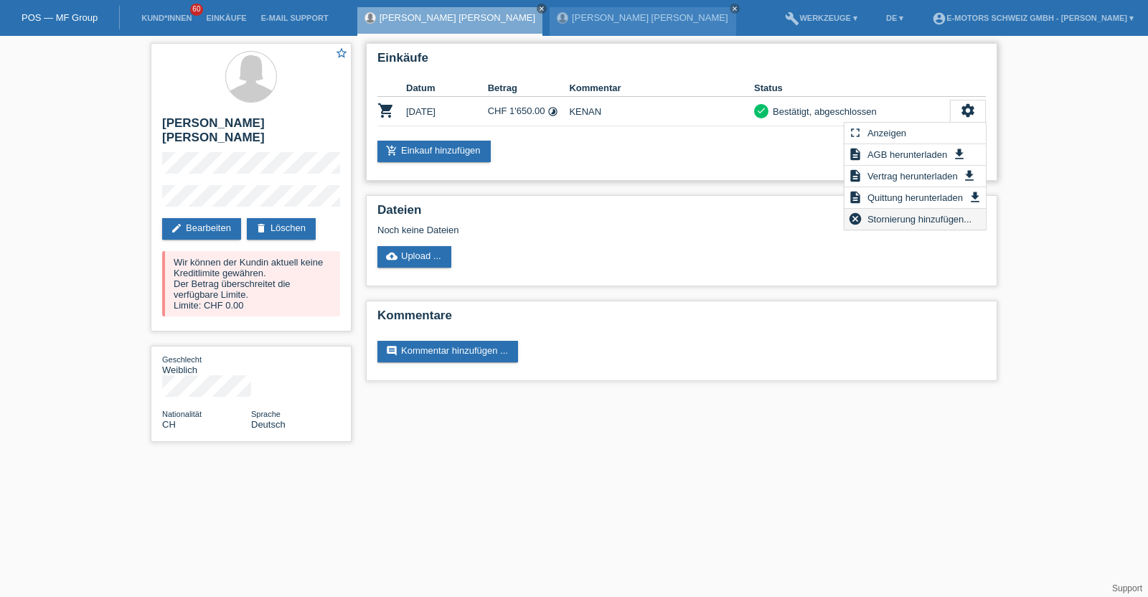
click at [872, 220] on span "Stornierung hinzufügen..." at bounding box center [920, 218] width 108 height 17
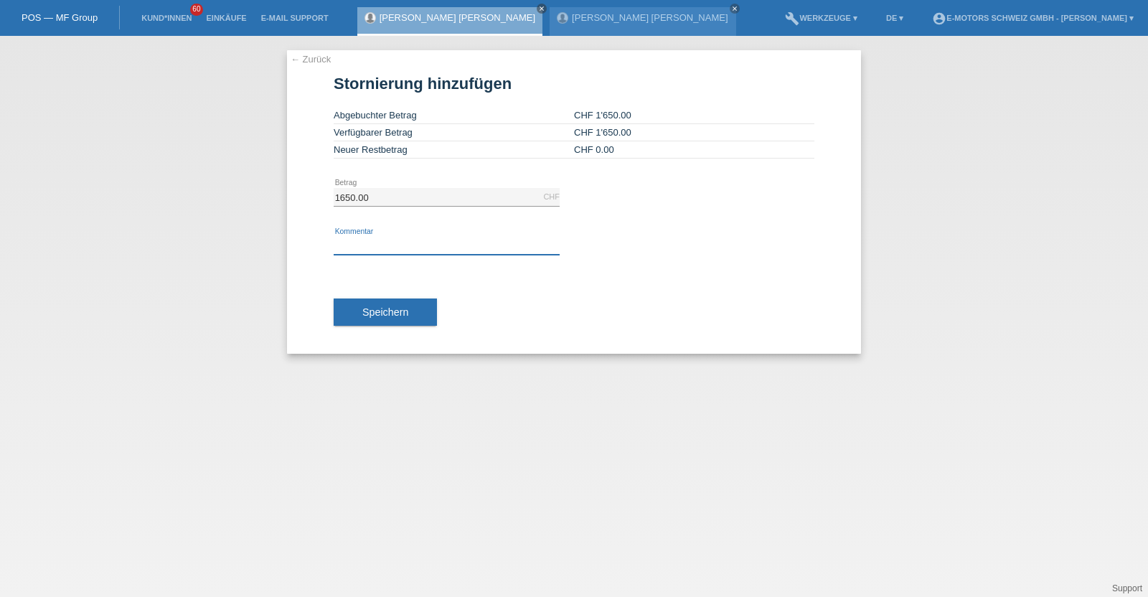
click at [390, 240] on input "text" at bounding box center [447, 246] width 226 height 18
type input "neu"
click at [388, 312] on span "Speichern" at bounding box center [385, 311] width 46 height 11
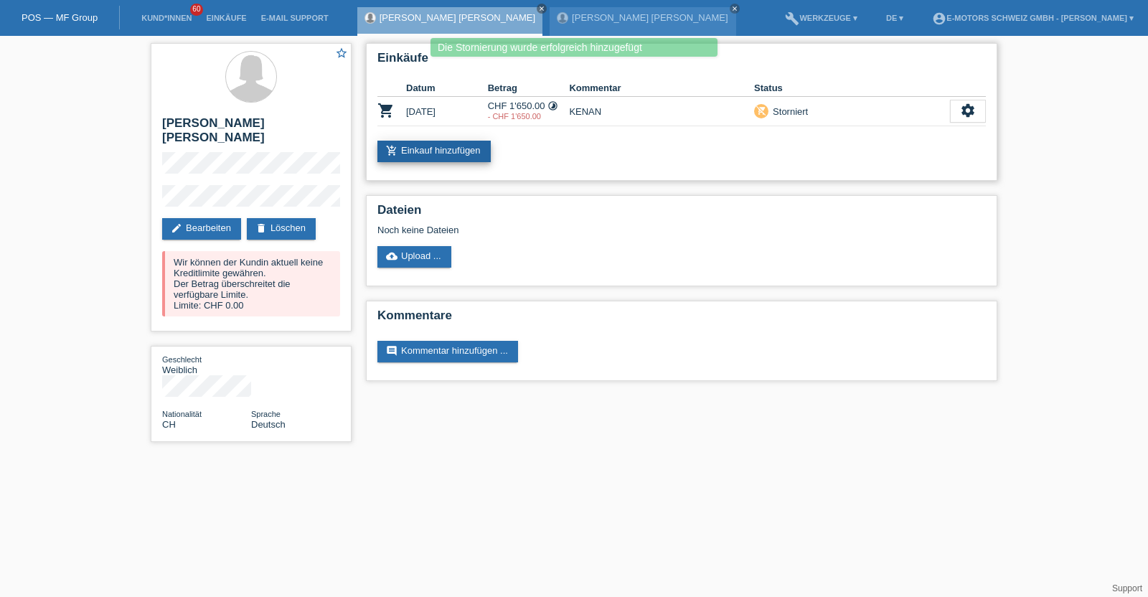
click at [446, 146] on link "add_shopping_cart Einkauf hinzufügen" at bounding box center [434, 152] width 113 height 22
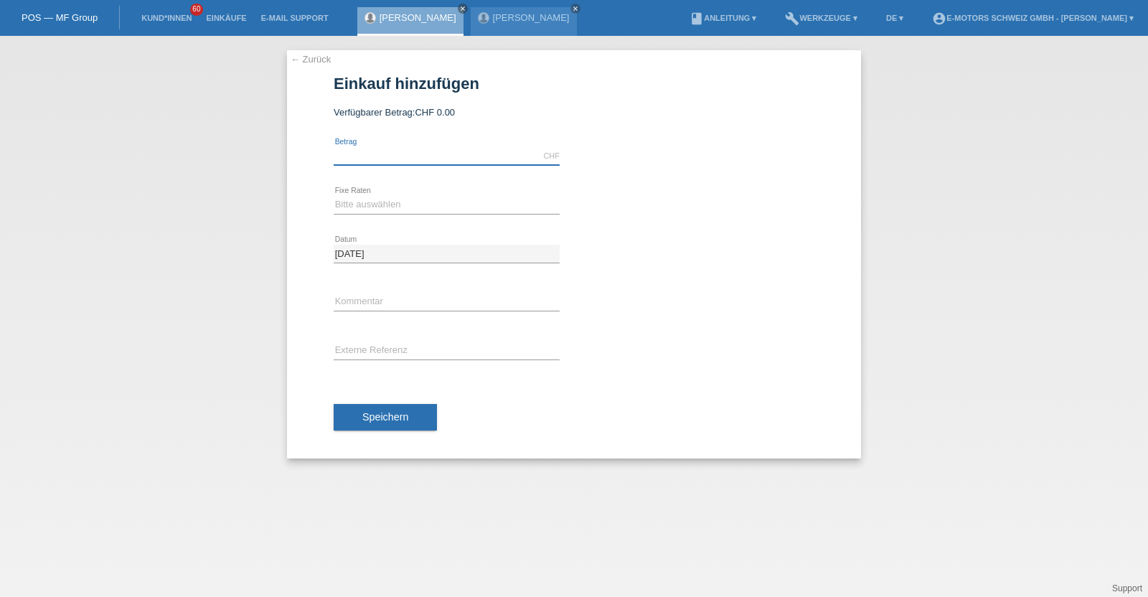
click at [452, 161] on input "text" at bounding box center [447, 156] width 226 height 18
type input "2890.00"
drag, startPoint x: 413, startPoint y: 205, endPoint x: 345, endPoint y: 196, distance: 68.8
click at [345, 196] on select "Bitte auswählen 12 Raten 24 Raten 36 Raten 48 Raten" at bounding box center [447, 204] width 226 height 17
select select "214"
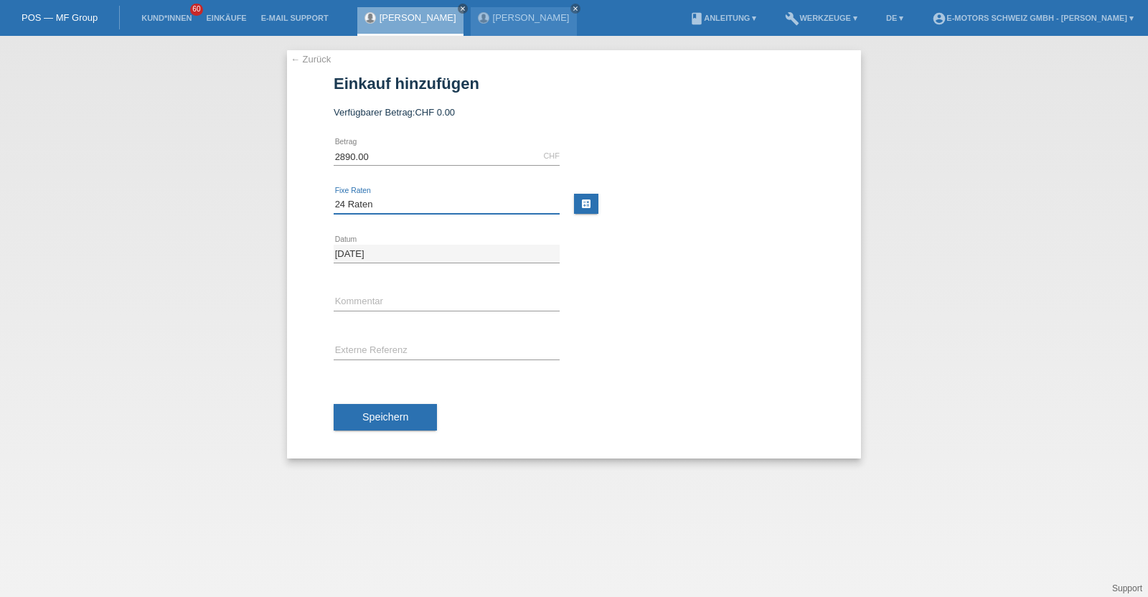
click at [334, 196] on select "Bitte auswählen 12 Raten 24 Raten 36 Raten 48 Raten" at bounding box center [447, 204] width 226 height 17
click at [383, 299] on input "text" at bounding box center [447, 303] width 226 height 18
type input "KENAN"
click at [383, 421] on span "Speichern" at bounding box center [385, 416] width 46 height 11
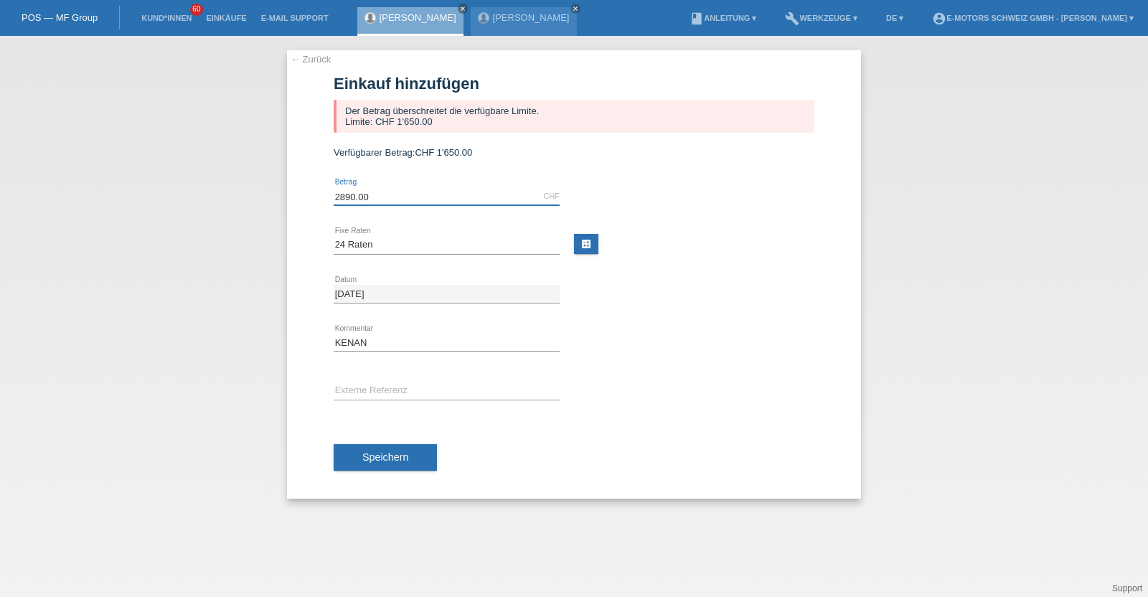
drag, startPoint x: 401, startPoint y: 194, endPoint x: 256, endPoint y: 228, distance: 148.9
click at [256, 228] on div "← Zurück Einkauf hinzufügen Der Betrag überschreitet die verfügbare Limite. Lim…" at bounding box center [574, 316] width 1148 height 561
type input "1650.00"
click at [312, 284] on div "← Zurück Einkauf hinzufügen Der Betrag überschreitet die verfügbare Limite. Lim…" at bounding box center [574, 274] width 574 height 449
click at [391, 461] on span "Speichern" at bounding box center [385, 456] width 46 height 11
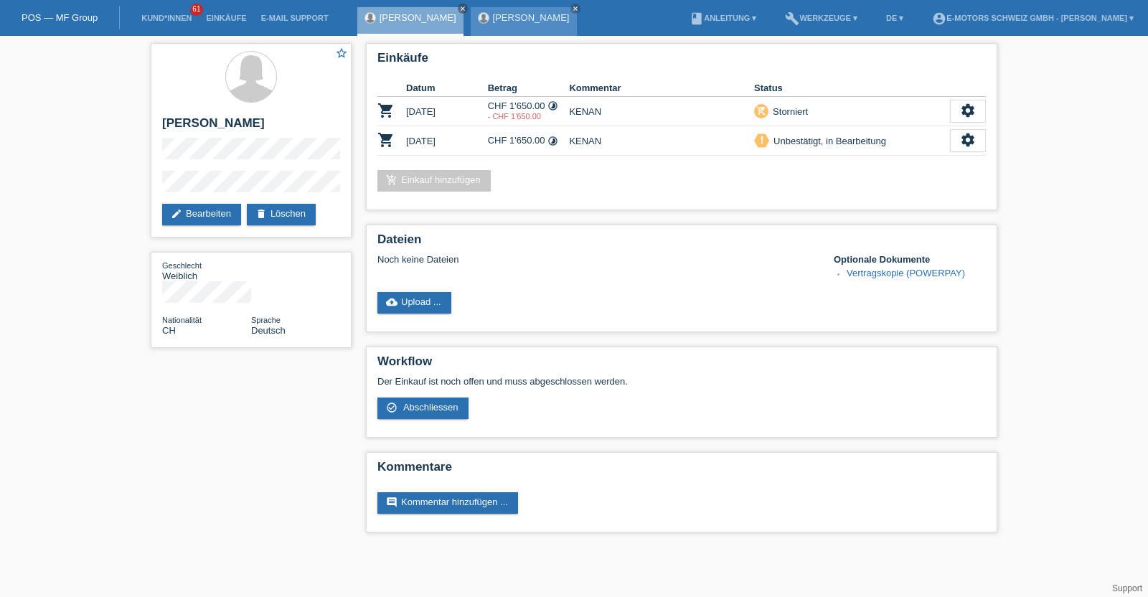
click at [561, 18] on link "[PERSON_NAME]" at bounding box center [531, 17] width 77 height 11
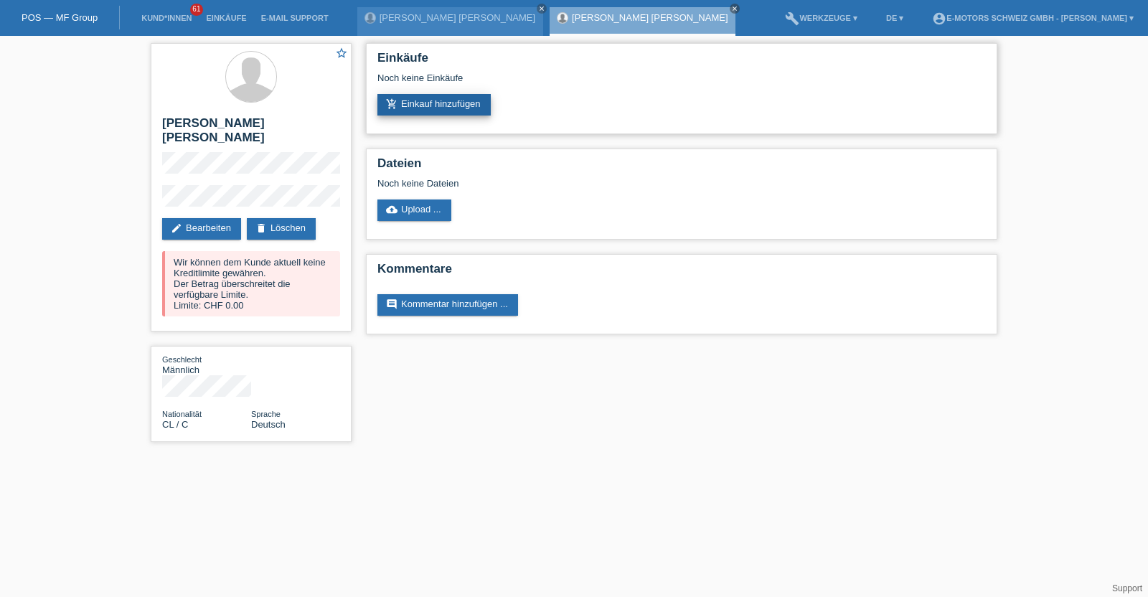
click at [431, 102] on link "add_shopping_cart Einkauf hinzufügen" at bounding box center [434, 105] width 113 height 22
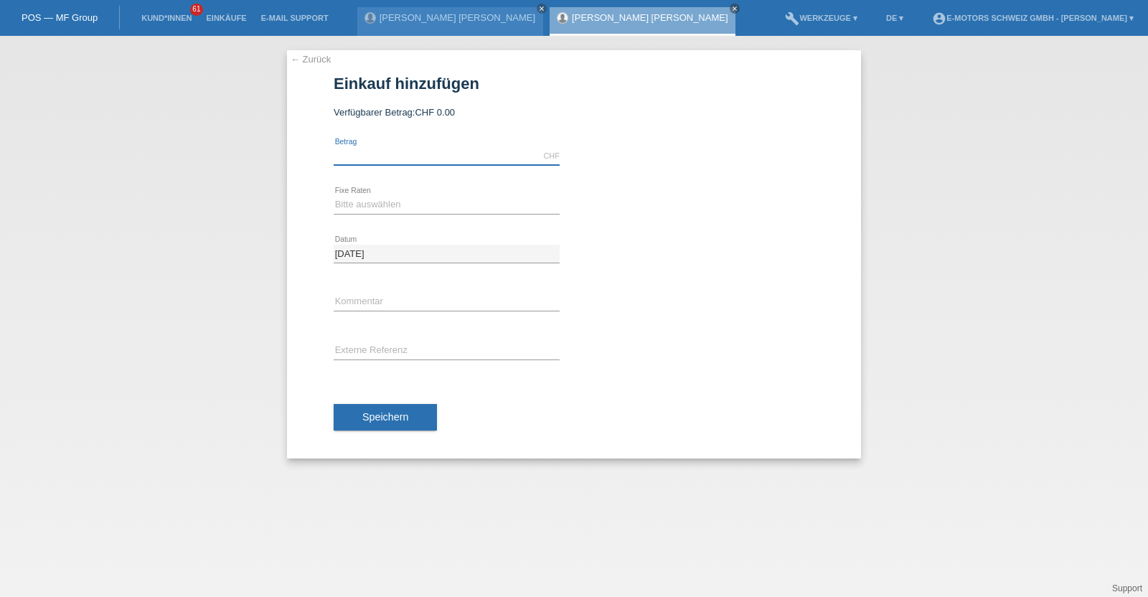
click at [440, 149] on input "text" at bounding box center [447, 156] width 226 height 18
type input "200.00"
click at [401, 210] on select "Bitte auswählen 12 Raten 24 Raten 36 Raten 48 Raten" at bounding box center [447, 204] width 226 height 17
select select "214"
click at [334, 196] on select "Bitte auswählen 12 Raten 24 Raten 36 Raten 48 Raten" at bounding box center [447, 204] width 226 height 17
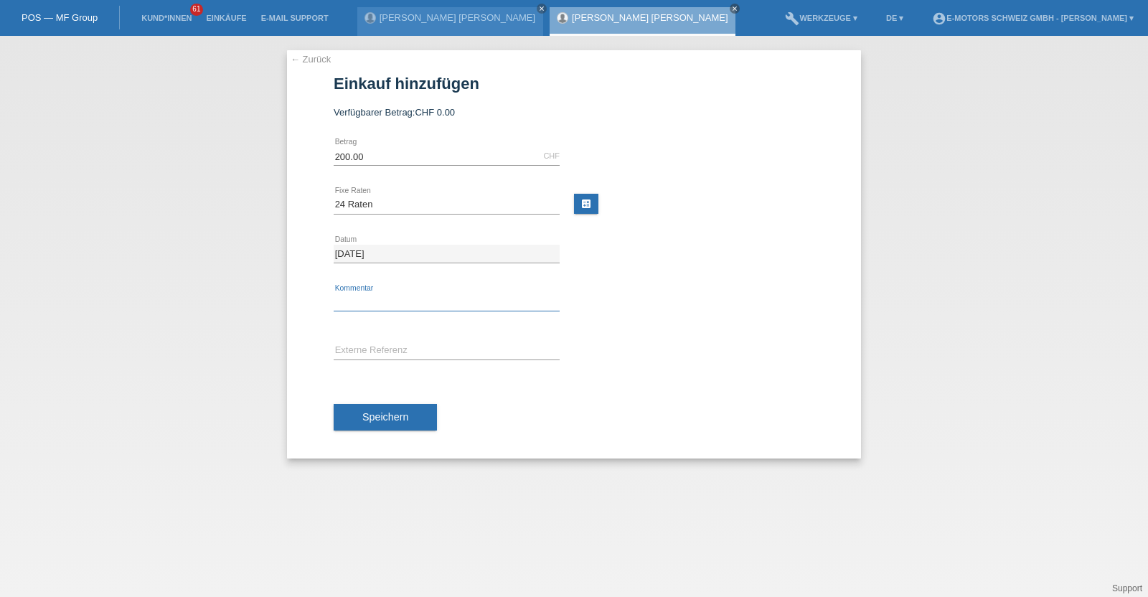
click at [373, 305] on input "text" at bounding box center [447, 303] width 226 height 18
click at [362, 411] on span "Speichern" at bounding box center [385, 416] width 46 height 11
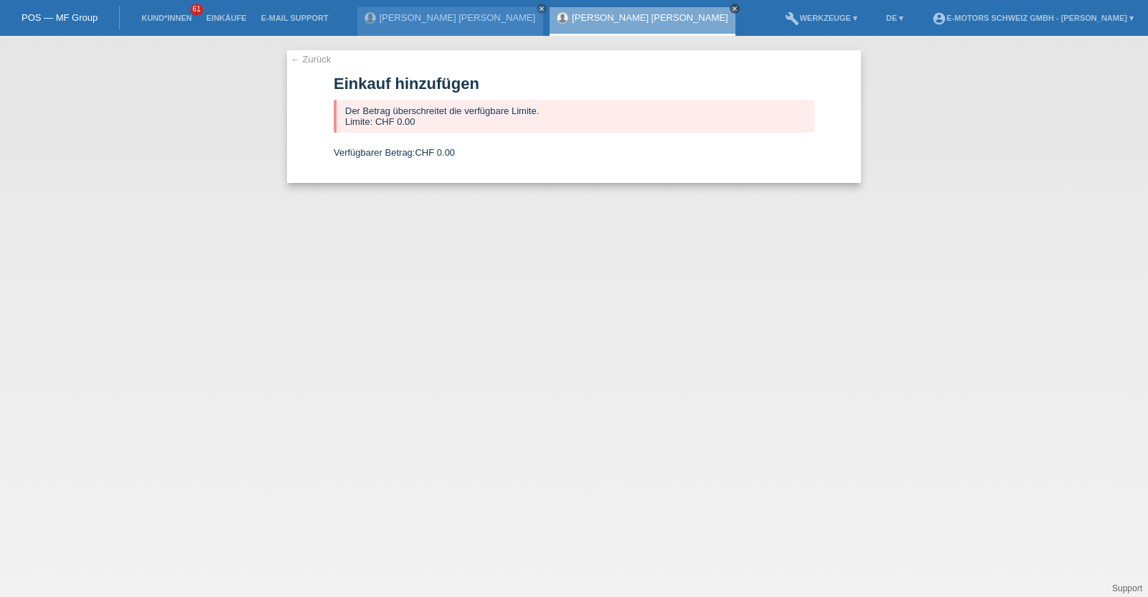
click at [731, 6] on icon "close" at bounding box center [734, 8] width 7 height 7
click at [153, 14] on link "Kund*innen" at bounding box center [166, 18] width 65 height 9
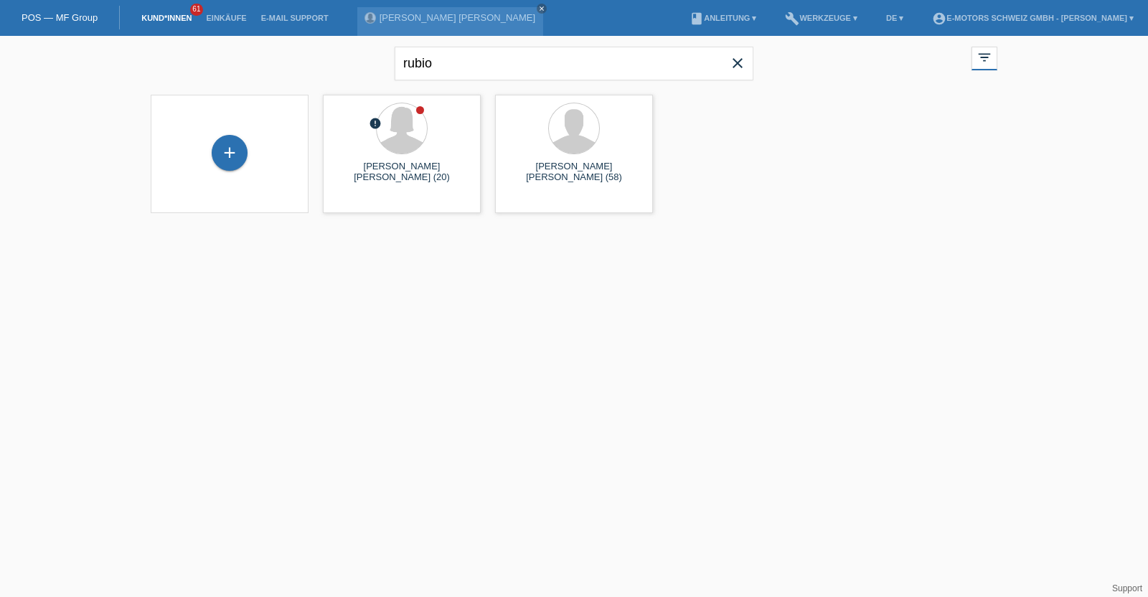
click at [210, 12] on li "Einkäufe" at bounding box center [226, 18] width 55 height 37
click at [217, 22] on link "Einkäufe" at bounding box center [226, 18] width 55 height 9
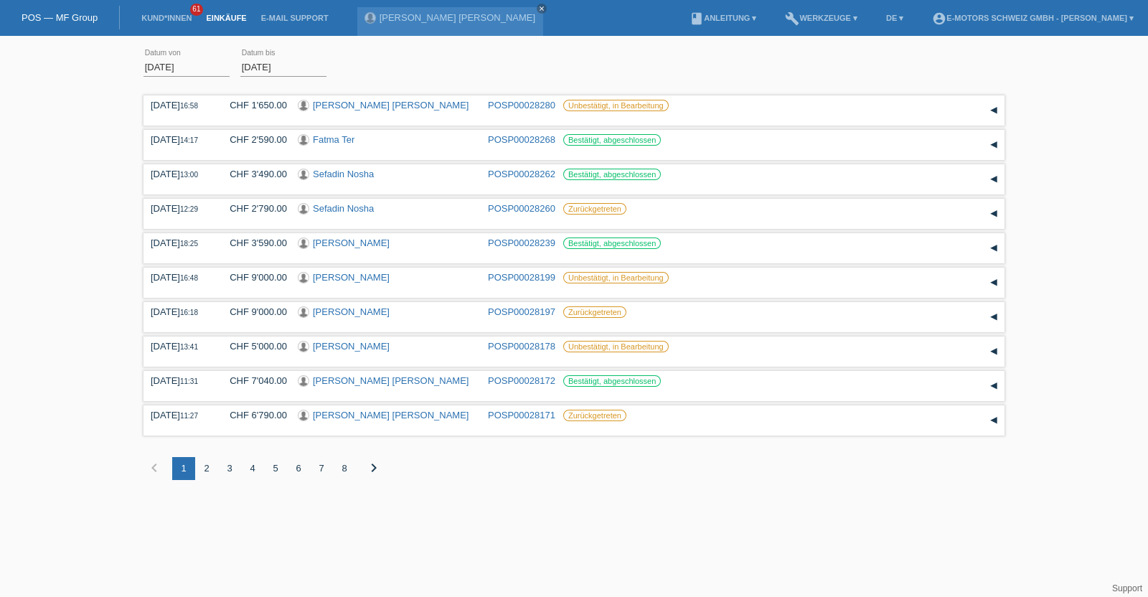
click at [155, 12] on li "Kund*innen 61" at bounding box center [166, 18] width 65 height 37
click at [157, 19] on link "Kund*innen" at bounding box center [166, 18] width 65 height 9
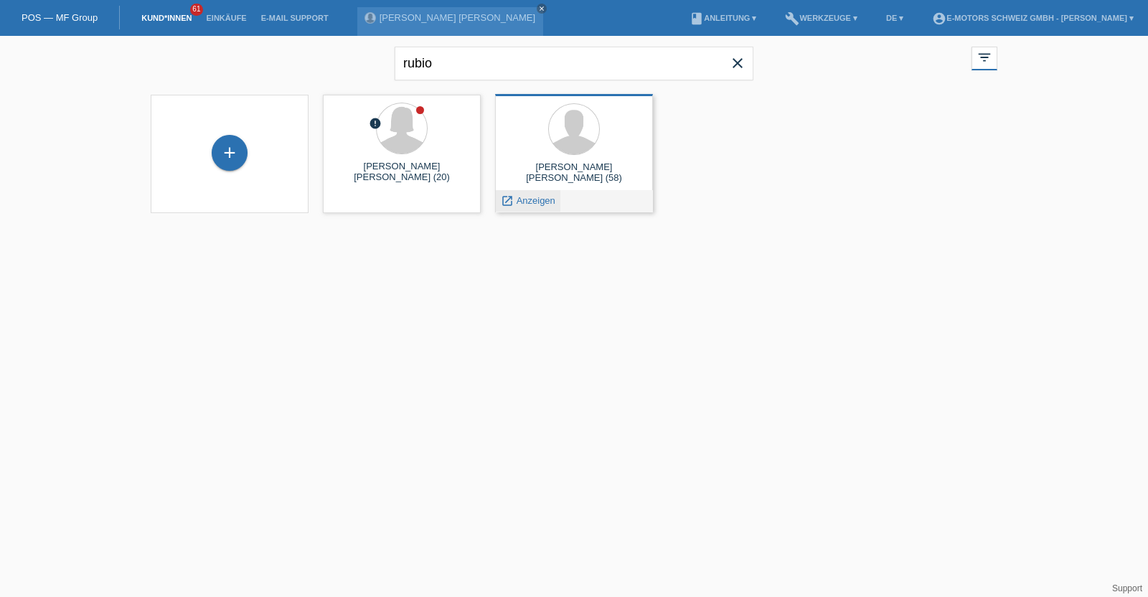
click at [540, 202] on span "Anzeigen" at bounding box center [536, 200] width 39 height 11
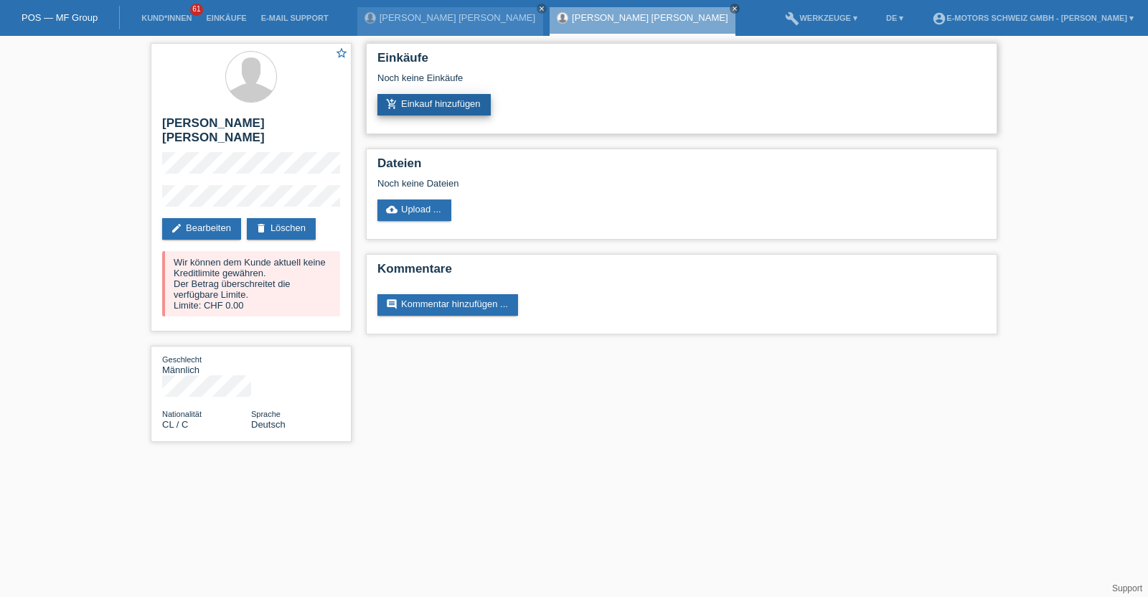
click at [434, 102] on link "add_shopping_cart Einkauf hinzufügen" at bounding box center [434, 105] width 113 height 22
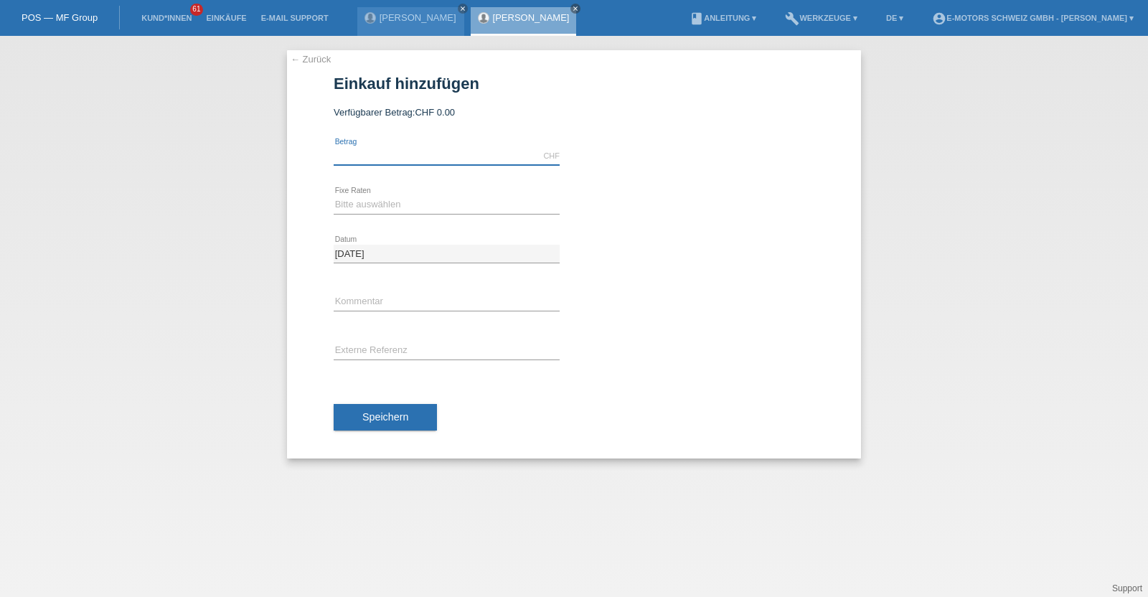
click at [409, 156] on input "text" at bounding box center [447, 156] width 226 height 18
type input "2890.00"
click at [367, 204] on select "Bitte auswählen 12 Raten 24 Raten 36 Raten 48 Raten" at bounding box center [447, 204] width 226 height 17
select select "215"
click at [334, 196] on select "Bitte auswählen 12 Raten 24 Raten 36 Raten 48 Raten" at bounding box center [447, 204] width 226 height 17
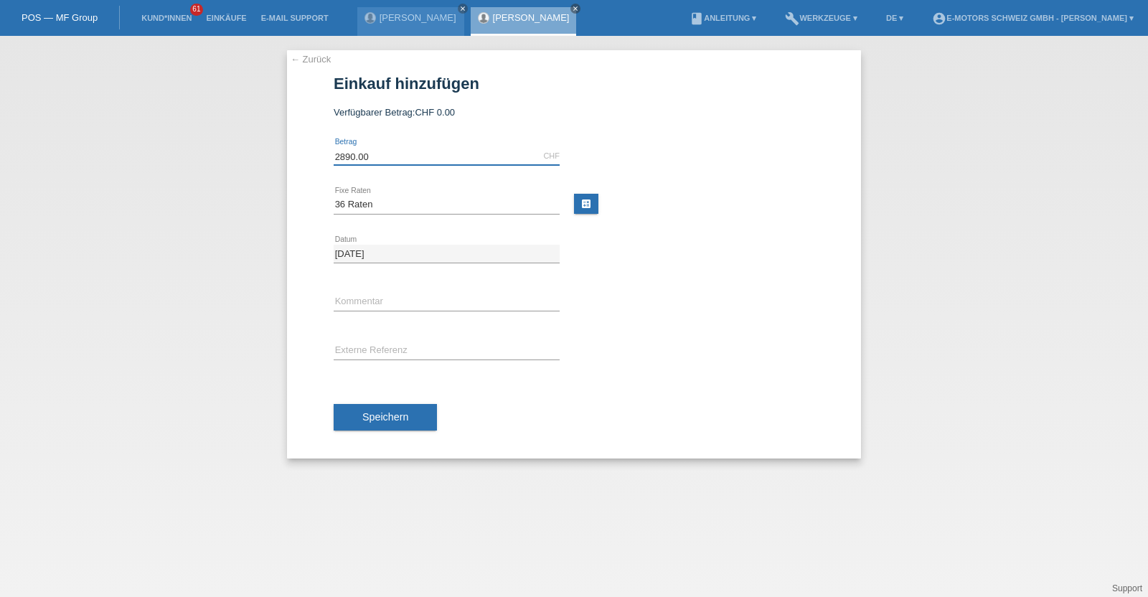
drag, startPoint x: 377, startPoint y: 156, endPoint x: 289, endPoint y: 157, distance: 88.3
click at [289, 157] on div "← Zurück Einkauf hinzufügen Verfügbarer Betrag: CHF 0.00 2890.00 error" at bounding box center [574, 254] width 574 height 408
type input "9999.00"
click at [391, 412] on span "Speichern" at bounding box center [385, 416] width 46 height 11
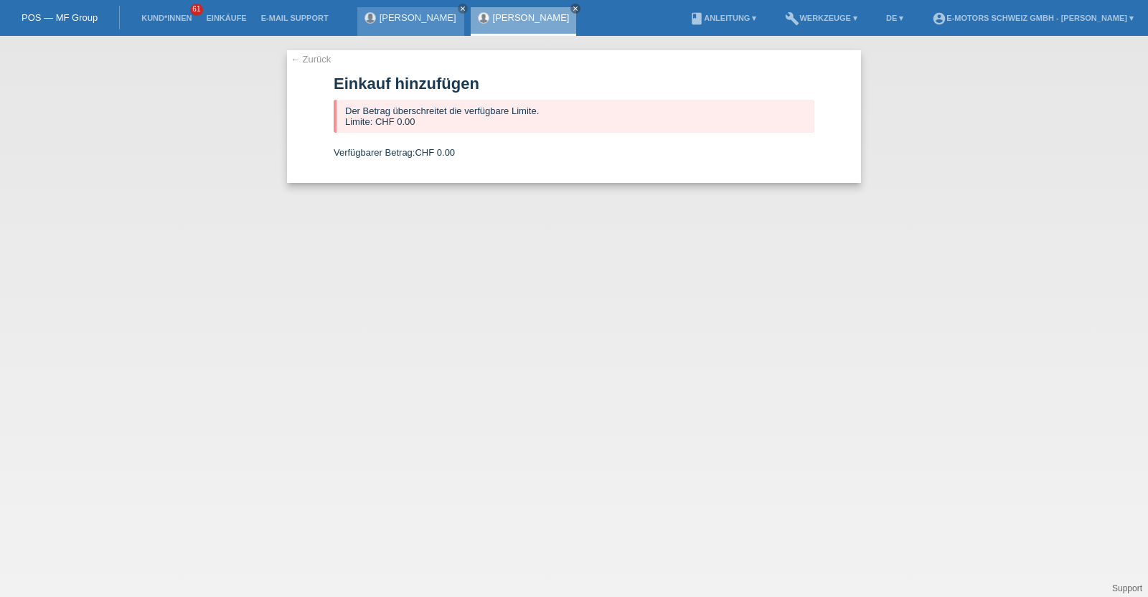
click at [445, 17] on link "[PERSON_NAME] [PERSON_NAME]" at bounding box center [418, 17] width 77 height 11
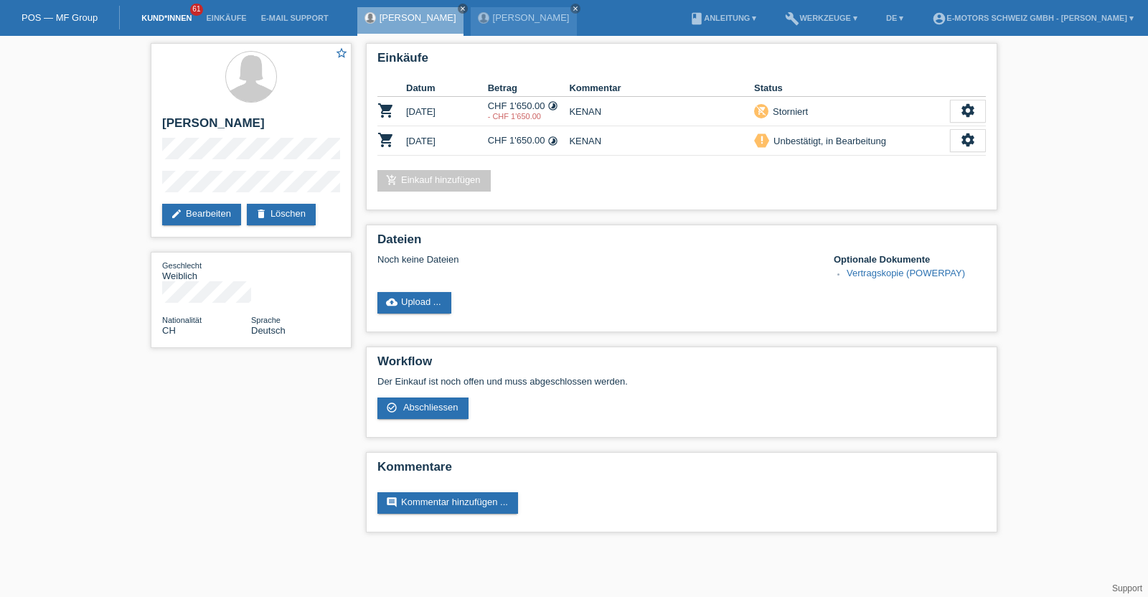
click at [174, 14] on link "Kund*innen" at bounding box center [166, 18] width 65 height 9
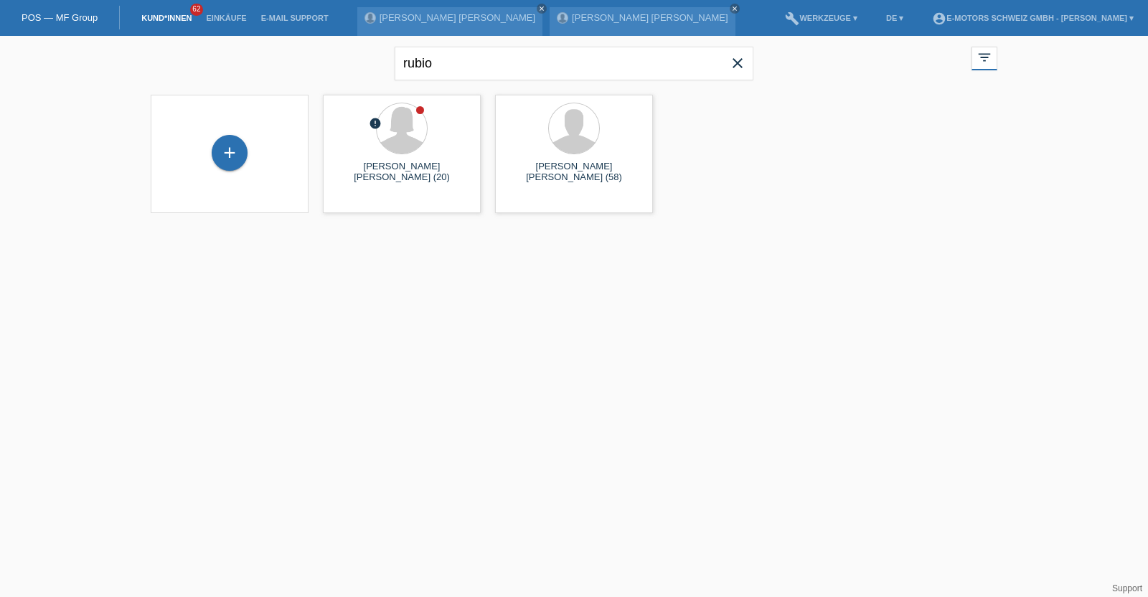
click at [212, 11] on li "Einkäufe" at bounding box center [226, 18] width 55 height 37
click at [217, 11] on li "Einkäufe" at bounding box center [226, 18] width 55 height 37
click at [222, 14] on link "Einkäufe" at bounding box center [226, 18] width 55 height 9
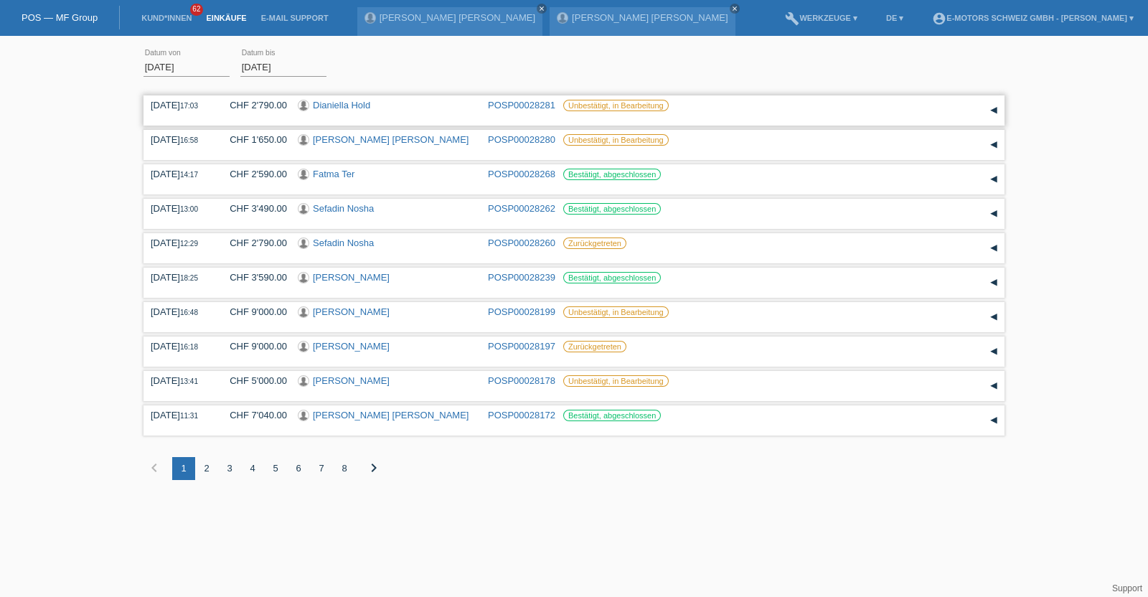
click at [339, 98] on div "03.10.2025 17:03 CHF 2'790.00 Dianiella Hold POSP00028281 Unbestätigt, in Bearb…" at bounding box center [574, 110] width 861 height 30
click at [596, 12] on link "[PERSON_NAME]" at bounding box center [650, 17] width 156 height 11
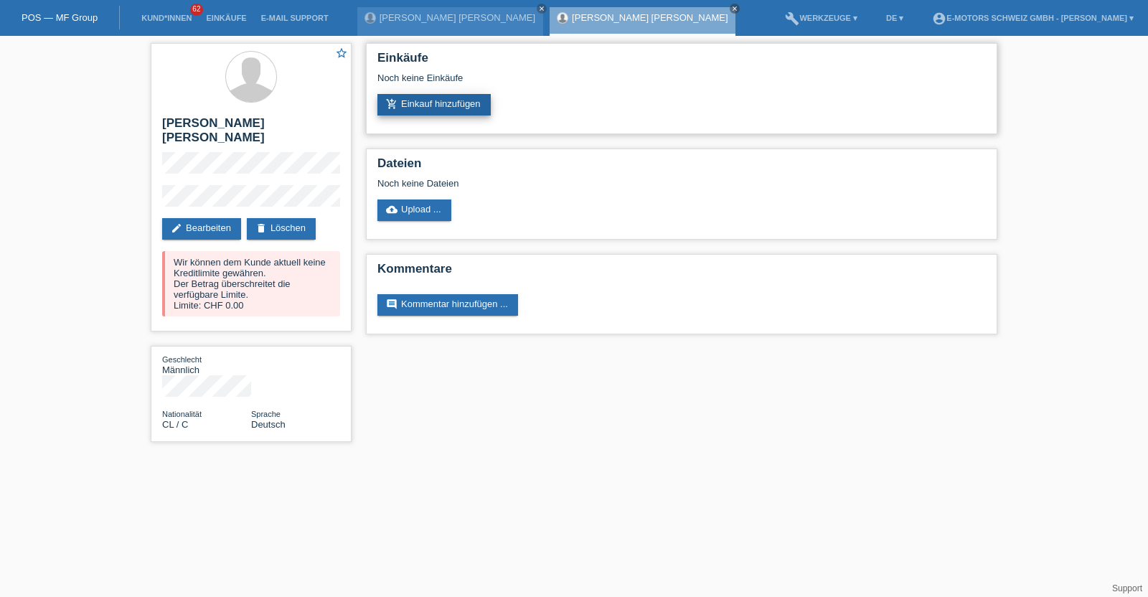
click at [423, 95] on link "add_shopping_cart Einkauf hinzufügen" at bounding box center [434, 105] width 113 height 22
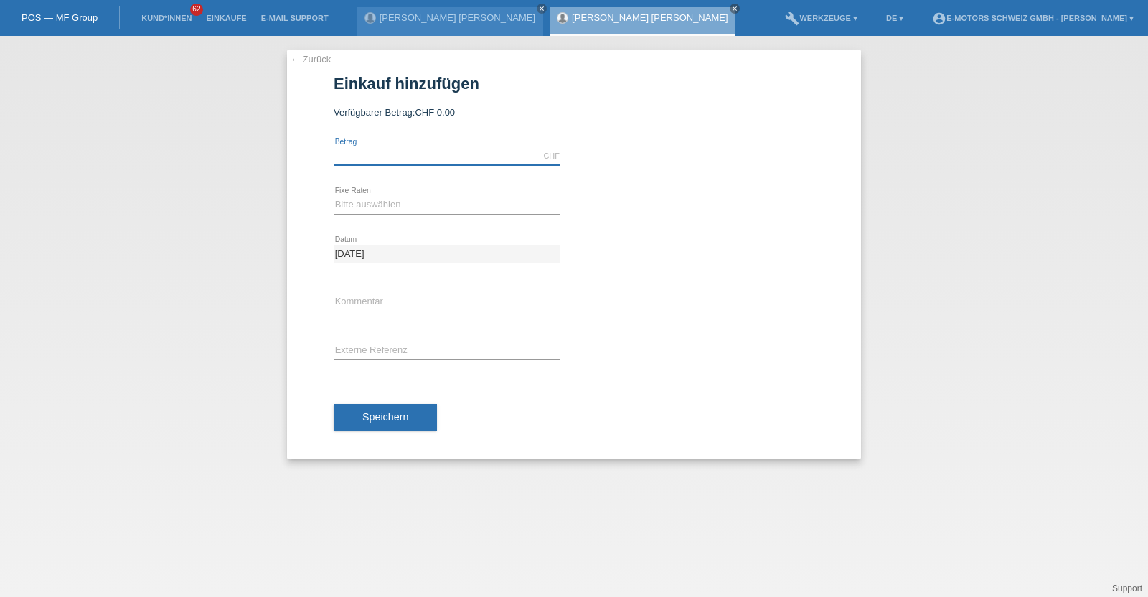
click at [386, 152] on input "text" at bounding box center [447, 156] width 226 height 18
type input "3790.00"
click at [376, 205] on select "Bitte auswählen 12 Raten 24 Raten 36 Raten 48 Raten" at bounding box center [447, 204] width 226 height 17
select select "213"
click at [334, 196] on select "Bitte auswählen 12 Raten 24 Raten 36 Raten 48 Raten" at bounding box center [447, 204] width 226 height 17
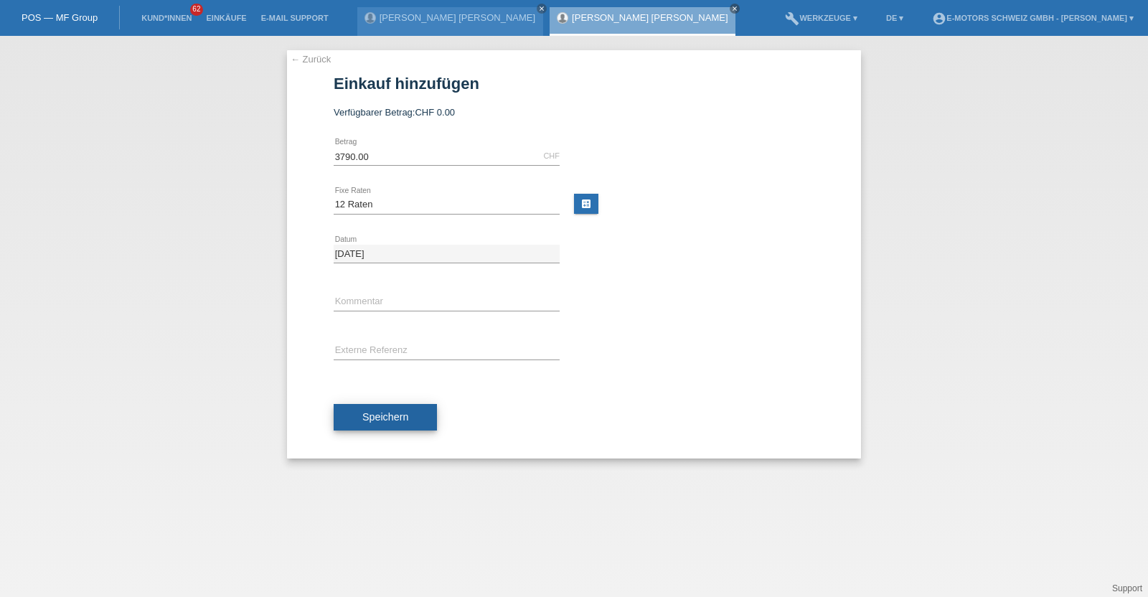
click at [370, 418] on span "Speichern" at bounding box center [385, 416] width 46 height 11
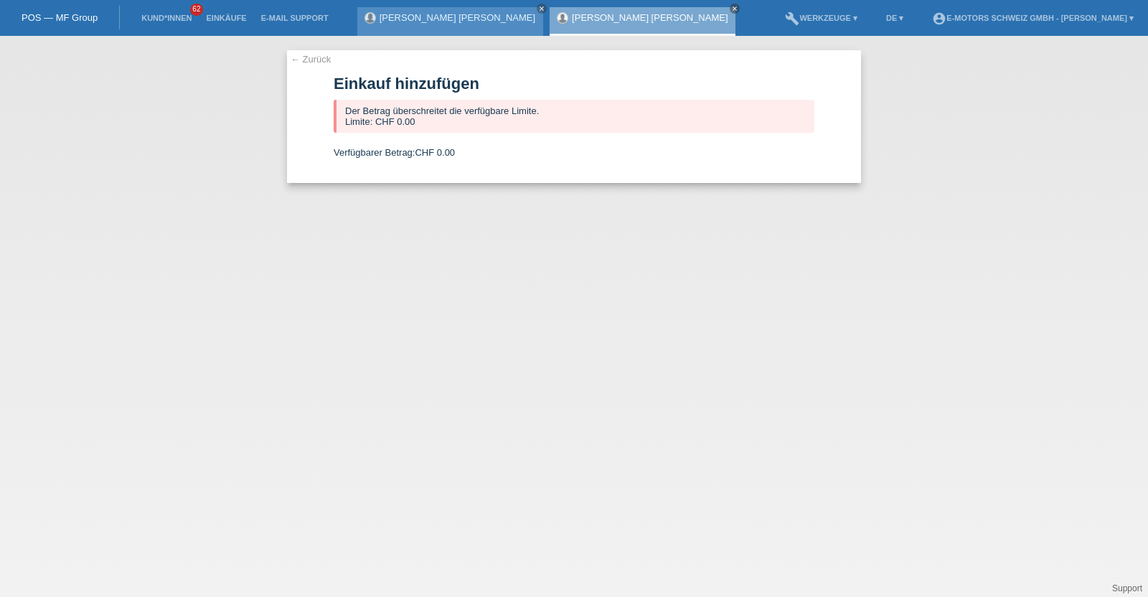
click at [395, 17] on link "[PERSON_NAME]" at bounding box center [458, 17] width 156 height 11
